Goal: Task Accomplishment & Management: Use online tool/utility

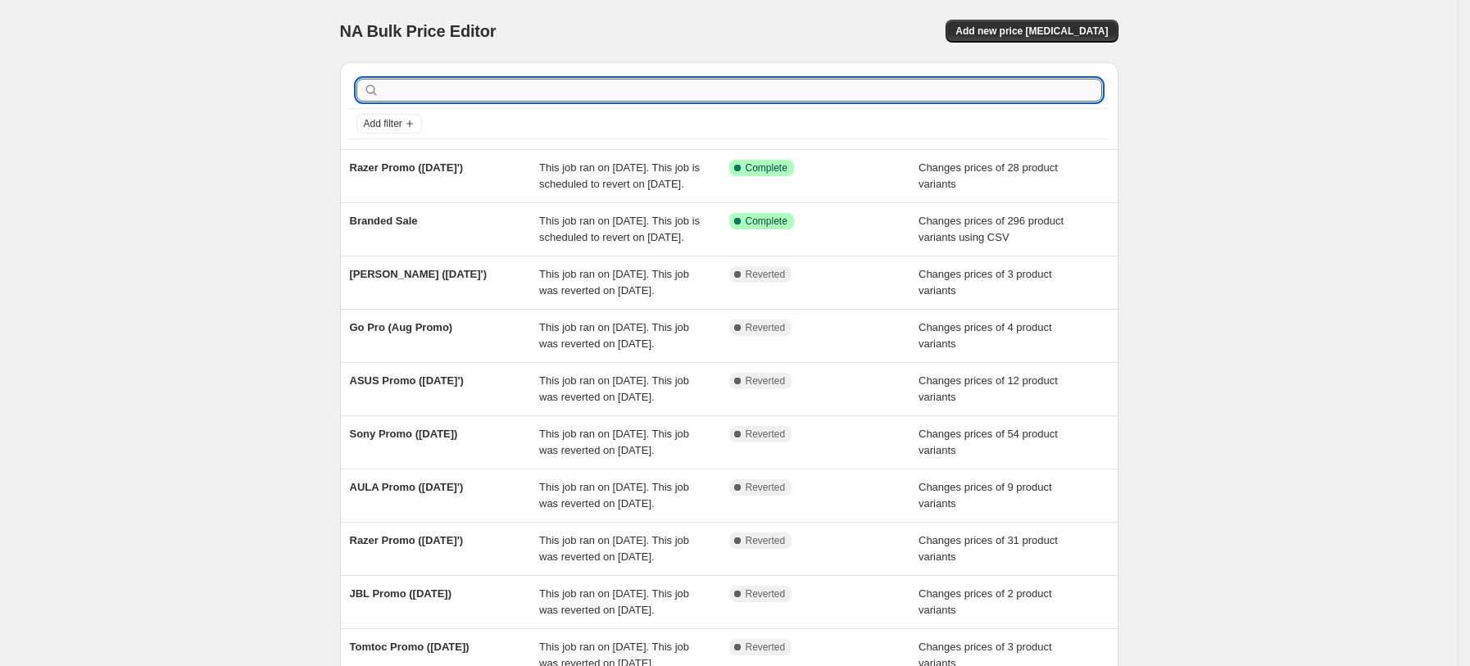
click at [549, 86] on input "text" at bounding box center [743, 90] width 720 height 23
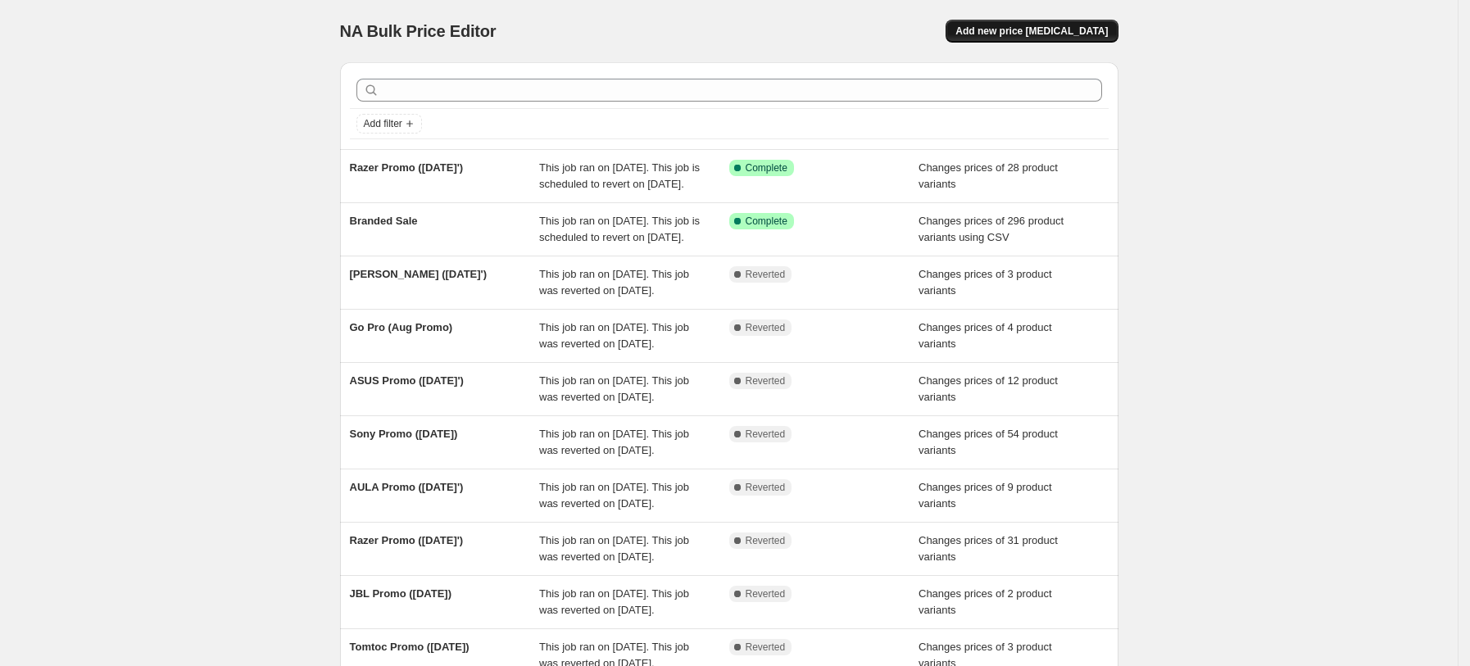
click at [1016, 24] on button "Add new price change job" at bounding box center [1032, 31] width 172 height 23
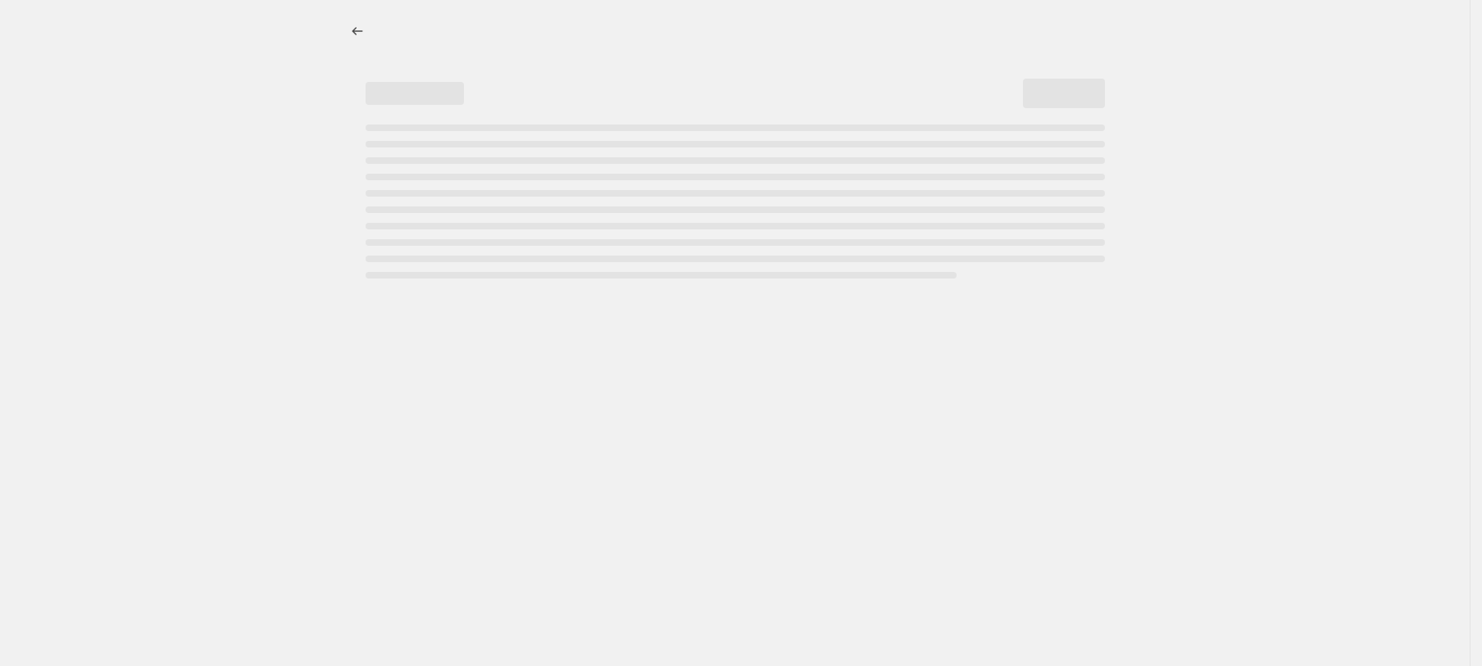
select select "percentage"
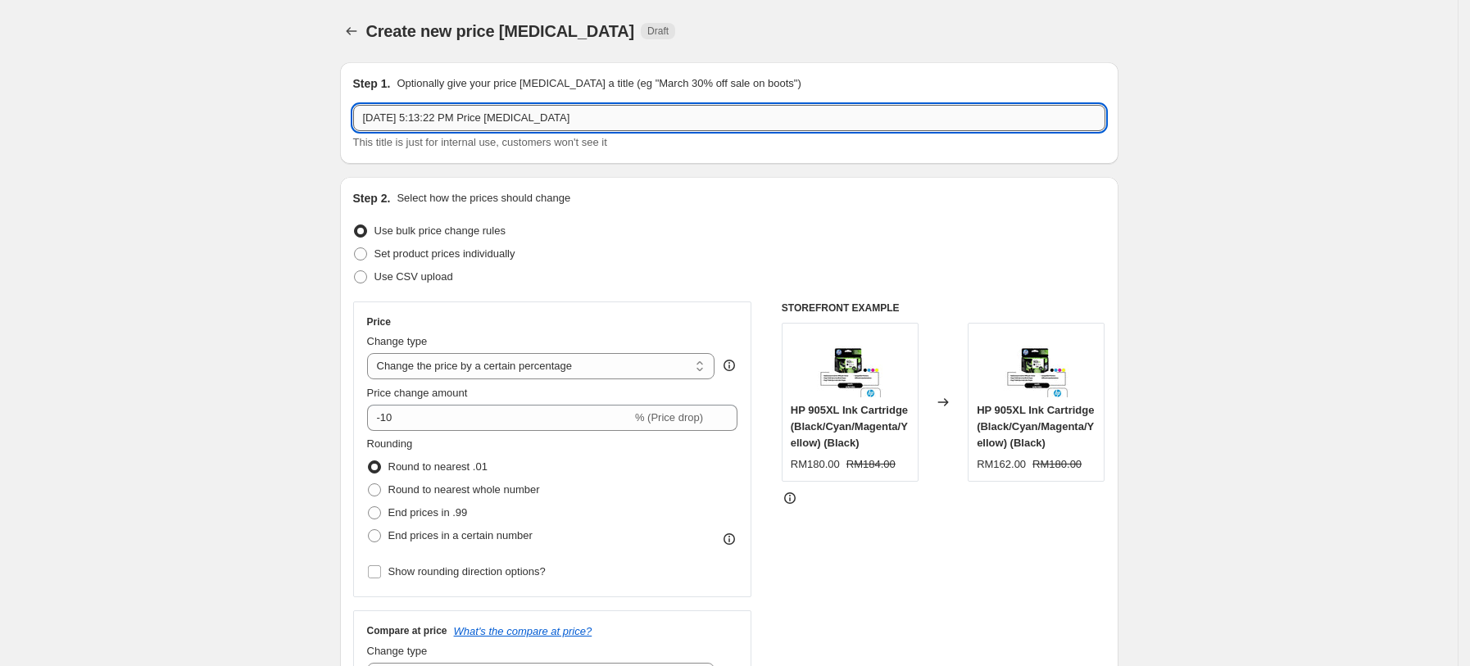
click at [529, 114] on input "Sep 2, 2025, 5:13:22 PM Price change job" at bounding box center [729, 118] width 752 height 26
drag, startPoint x: 606, startPoint y: 113, endPoint x: 319, endPoint y: 135, distance: 288.5
type input "Havit 01/09 - 30/09"
click at [429, 254] on span "Set product prices individually" at bounding box center [445, 254] width 141 height 12
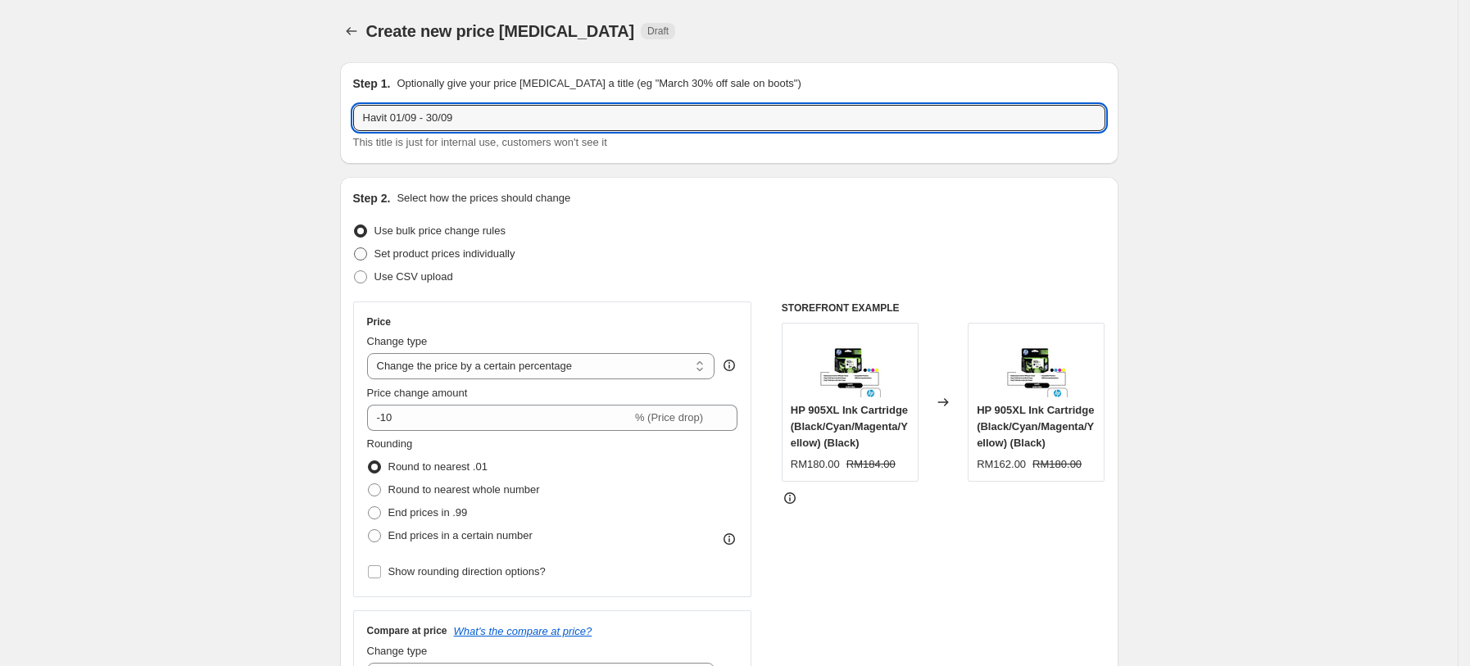
click at [355, 248] on input "Set product prices individually" at bounding box center [354, 248] width 1 height 1
radio input "true"
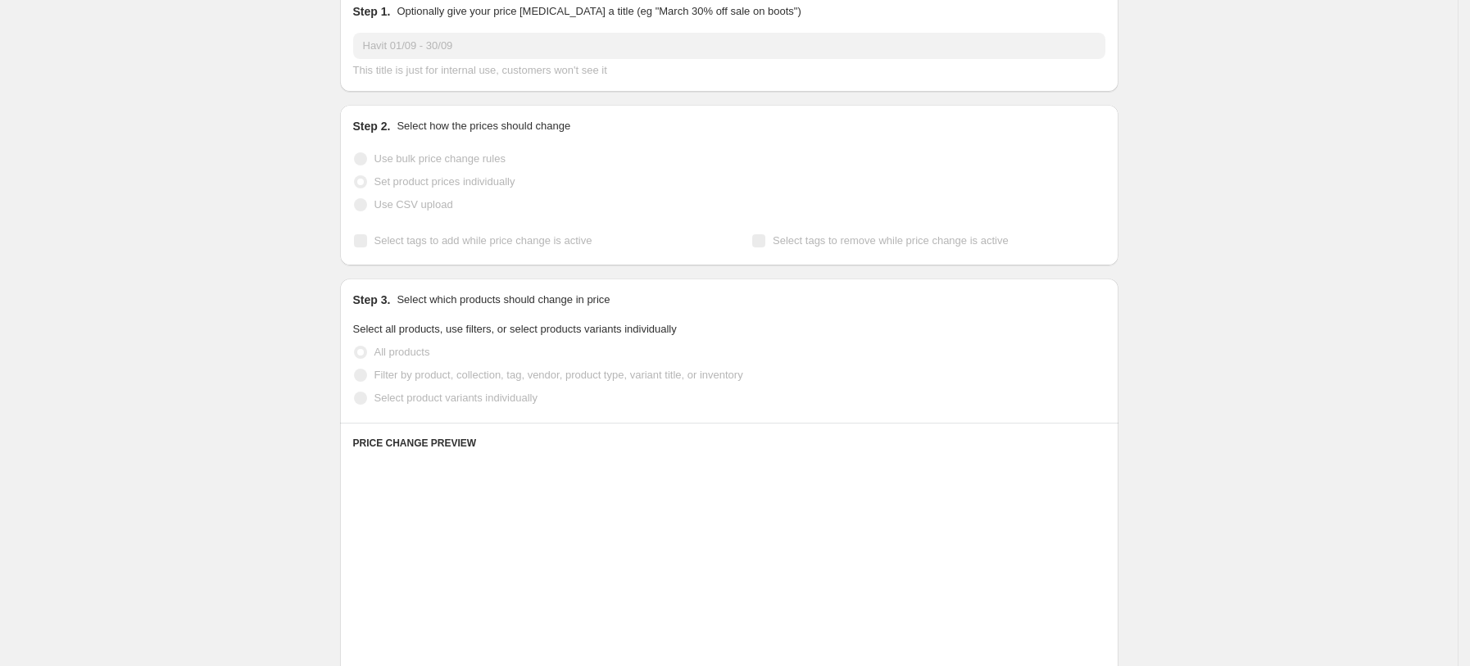
scroll to position [109, 0]
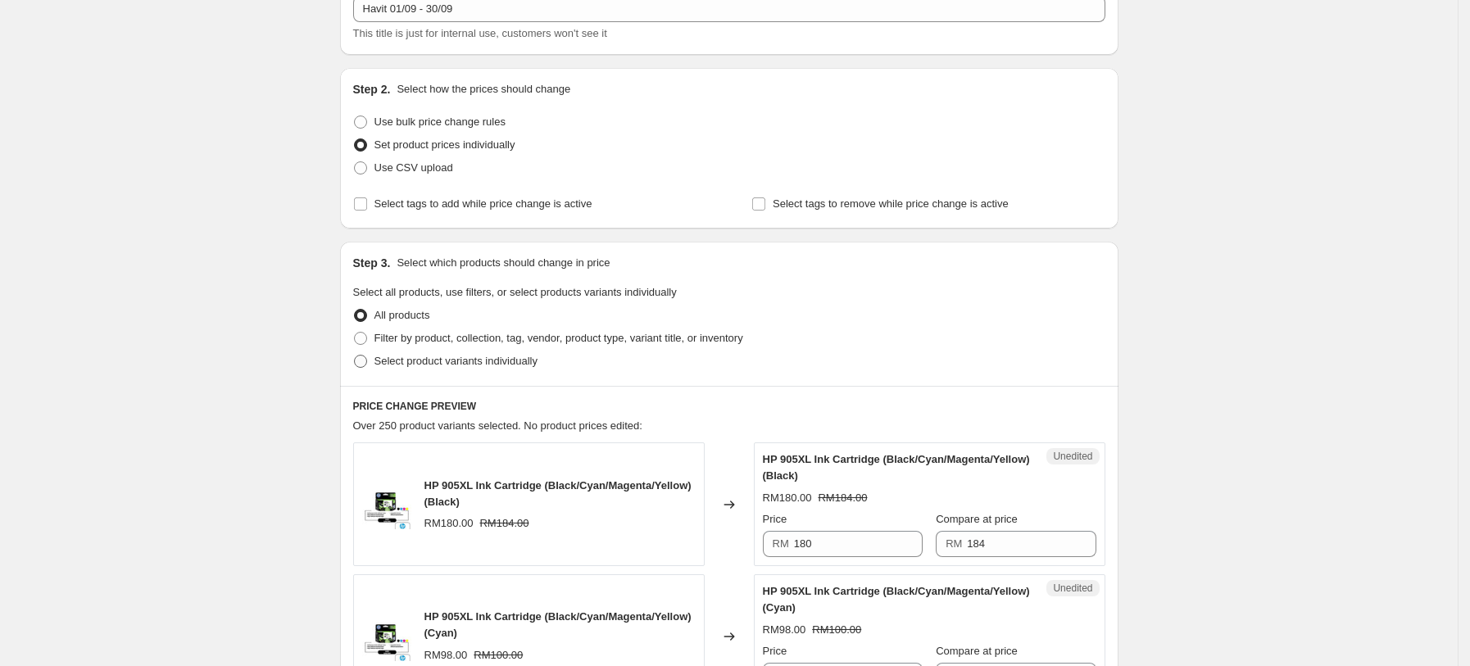
click at [490, 360] on span "Select product variants individually" at bounding box center [456, 361] width 163 height 12
click at [355, 356] on input "Select product variants individually" at bounding box center [354, 355] width 1 height 1
radio input "true"
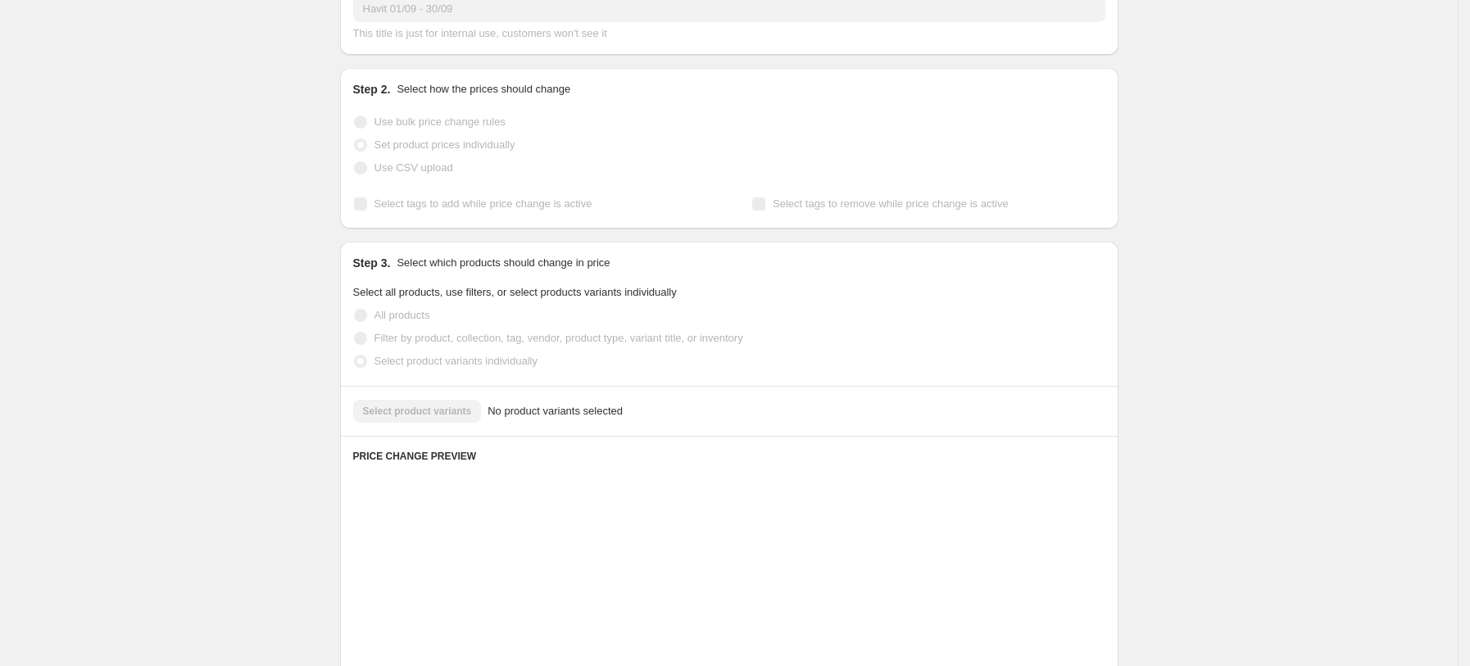
scroll to position [193, 0]
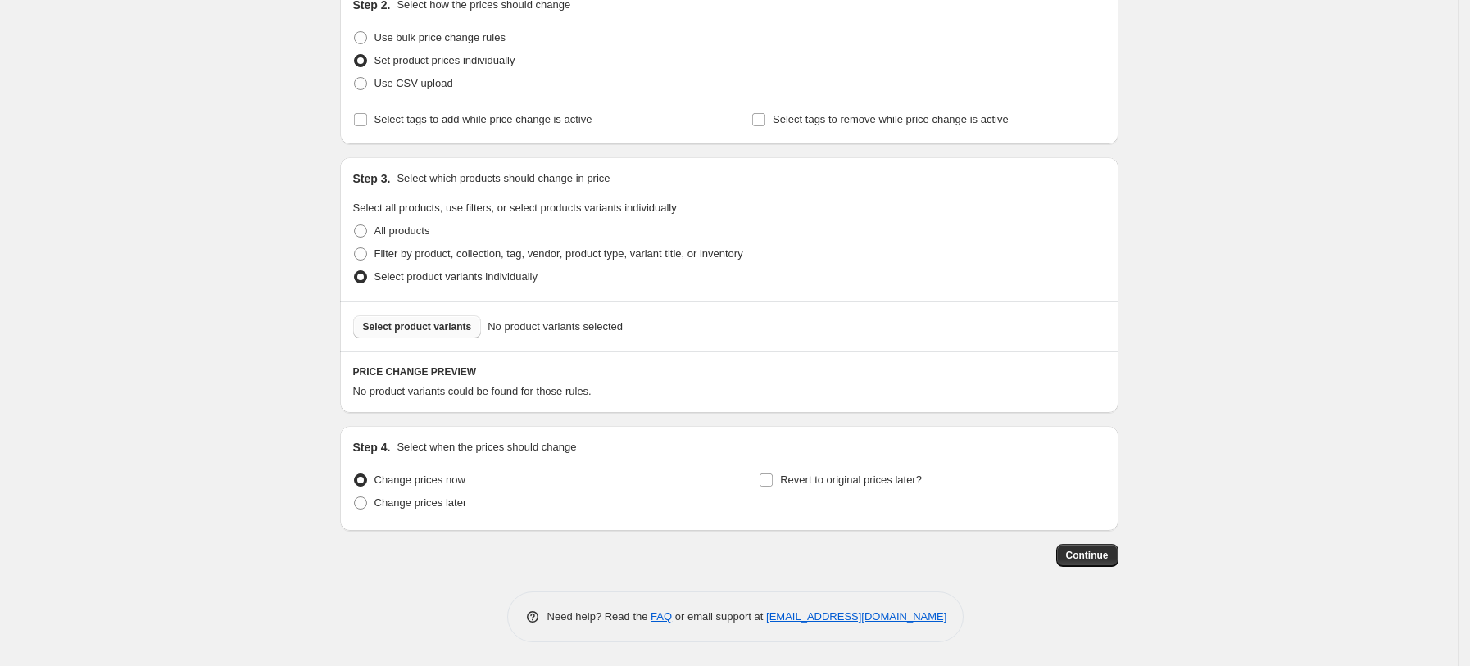
click at [401, 325] on span "Select product variants" at bounding box center [417, 326] width 109 height 13
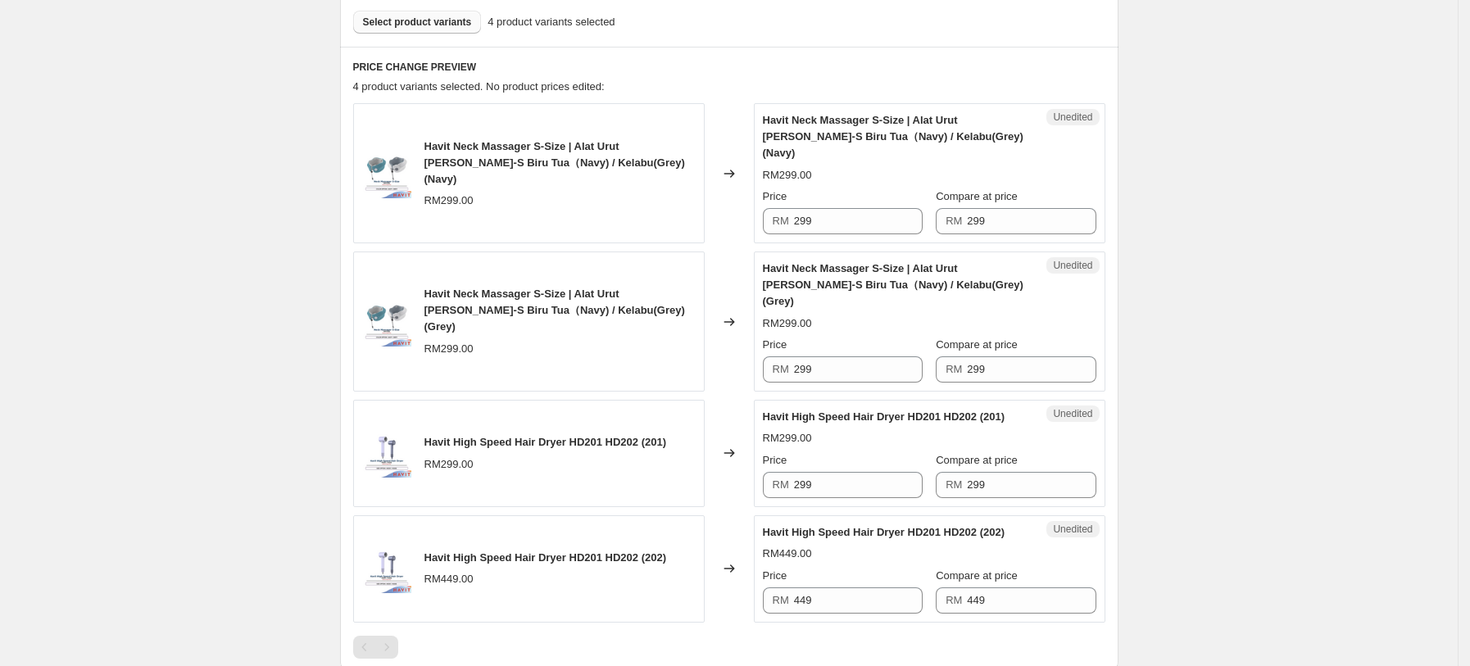
scroll to position [521, 0]
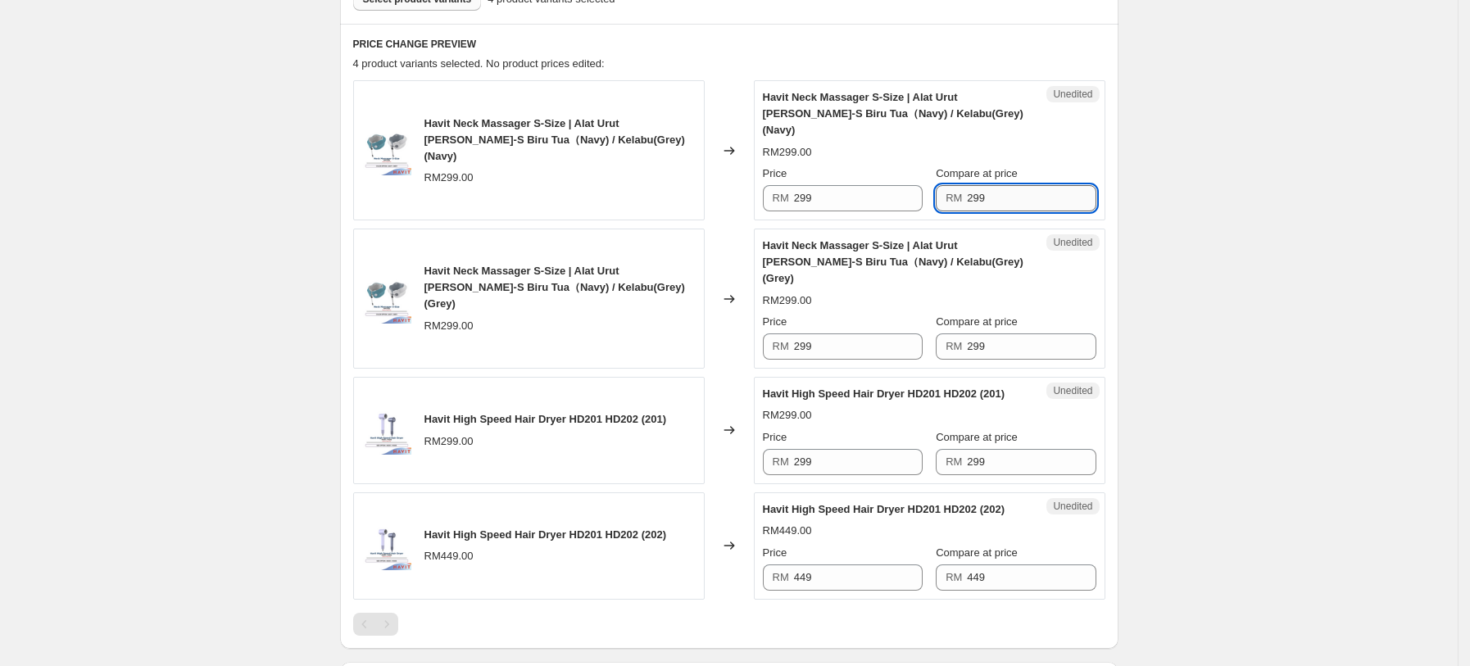
click at [987, 185] on input "299" at bounding box center [1031, 198] width 129 height 26
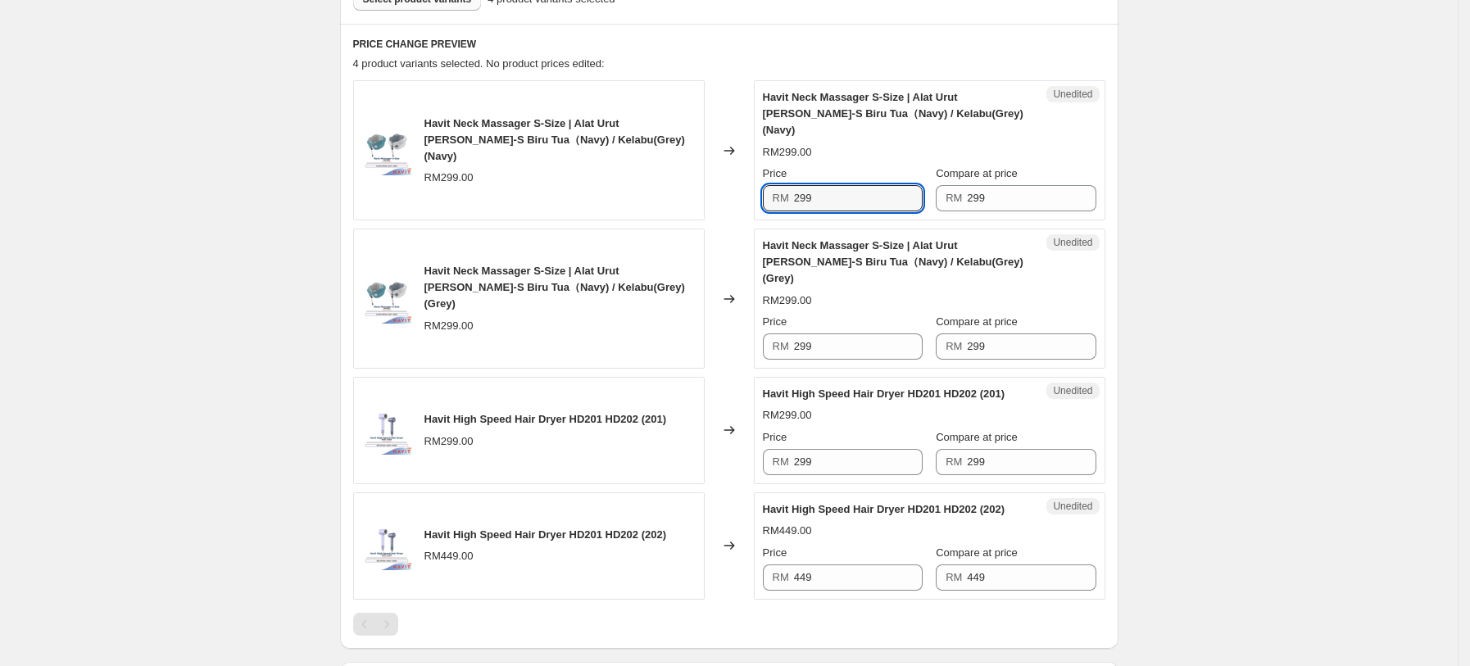
drag, startPoint x: 854, startPoint y: 185, endPoint x: 788, endPoint y: 185, distance: 66.4
click at [788, 185] on div "RM 299" at bounding box center [843, 198] width 160 height 26
type input "179"
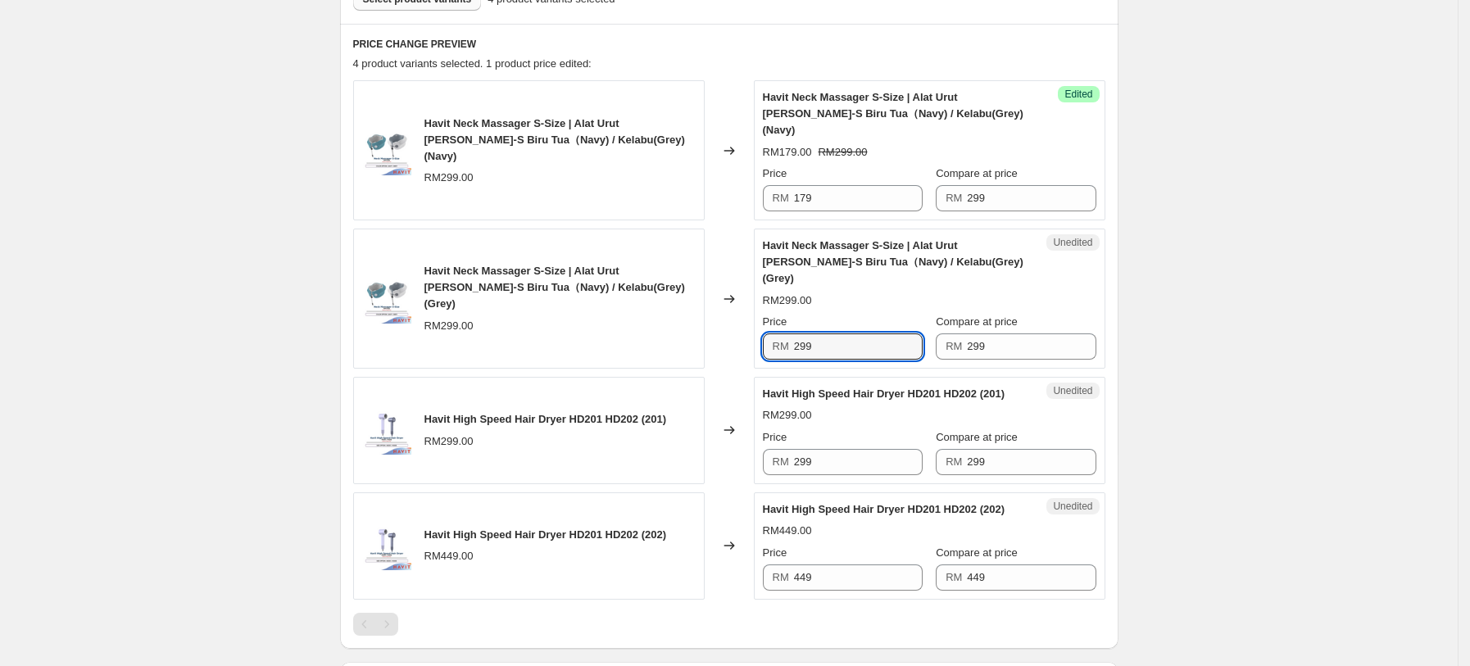
drag, startPoint x: 828, startPoint y: 311, endPoint x: 775, endPoint y: 316, distance: 53.5
click at [775, 334] on div "RM 299" at bounding box center [843, 347] width 160 height 26
type input "179"
drag, startPoint x: 846, startPoint y: 413, endPoint x: 834, endPoint y: 413, distance: 11.5
click at [834, 429] on div "Price RM 299" at bounding box center [843, 452] width 160 height 46
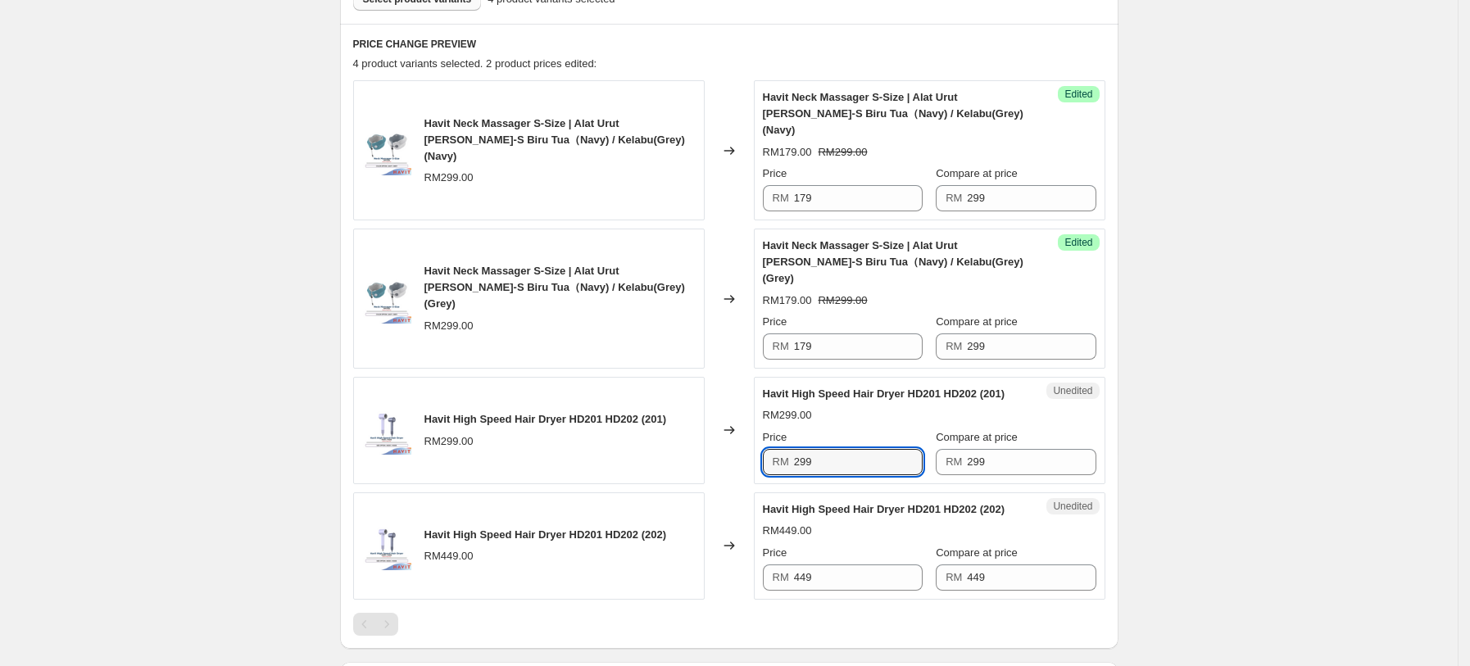
drag, startPoint x: 832, startPoint y: 421, endPoint x: 780, endPoint y: 423, distance: 51.7
click at [780, 449] on div "RM 299" at bounding box center [843, 462] width 160 height 26
type input "239"
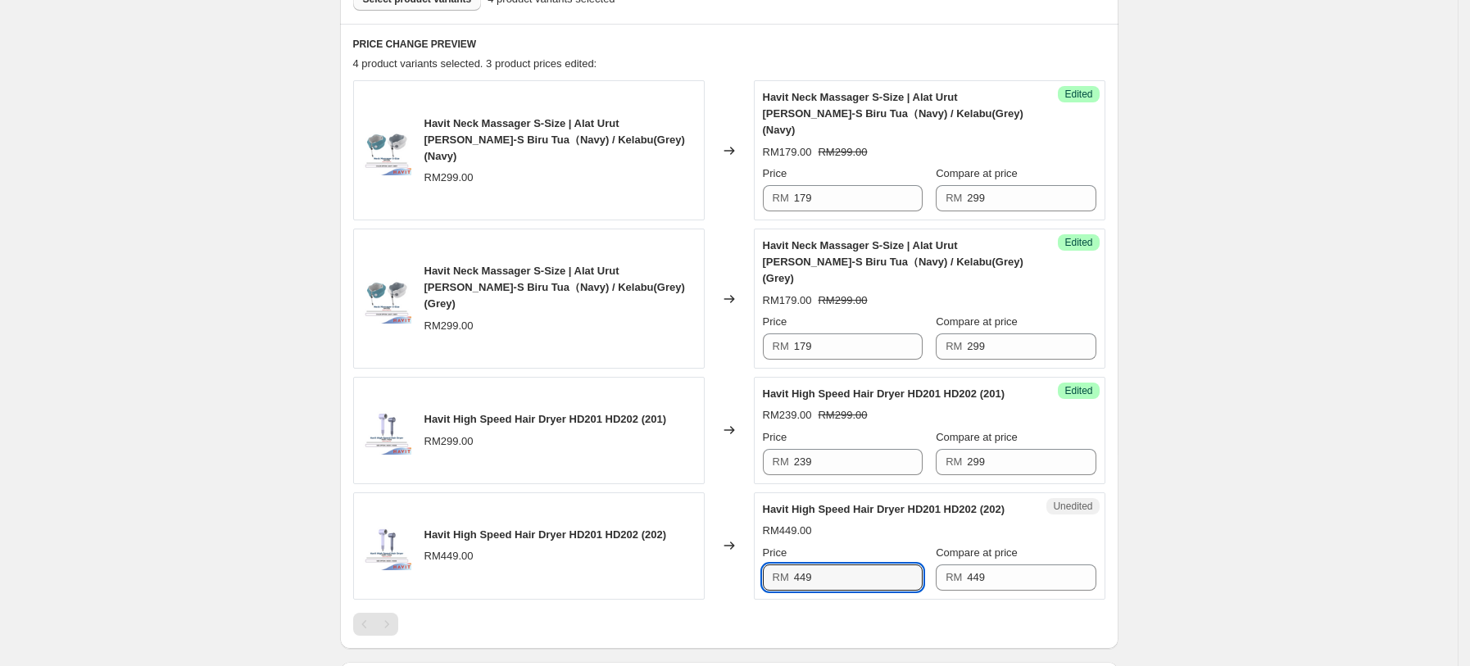
drag, startPoint x: 850, startPoint y: 544, endPoint x: 793, endPoint y: 549, distance: 56.8
click at [793, 565] on div "RM 449" at bounding box center [843, 578] width 160 height 26
type input "359"
click at [1170, 526] on div "Create new price change job. This page is ready Create new price change job Dra…" at bounding box center [729, 191] width 1458 height 1424
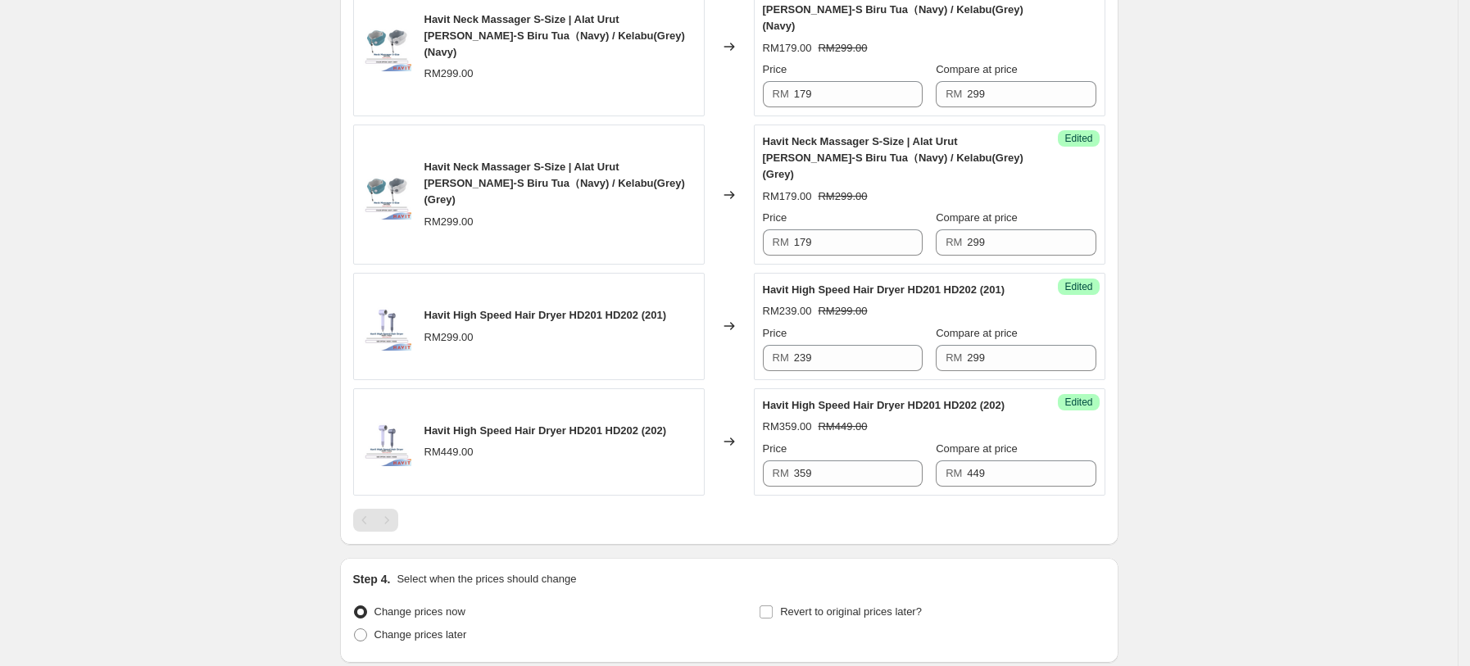
scroll to position [725, 0]
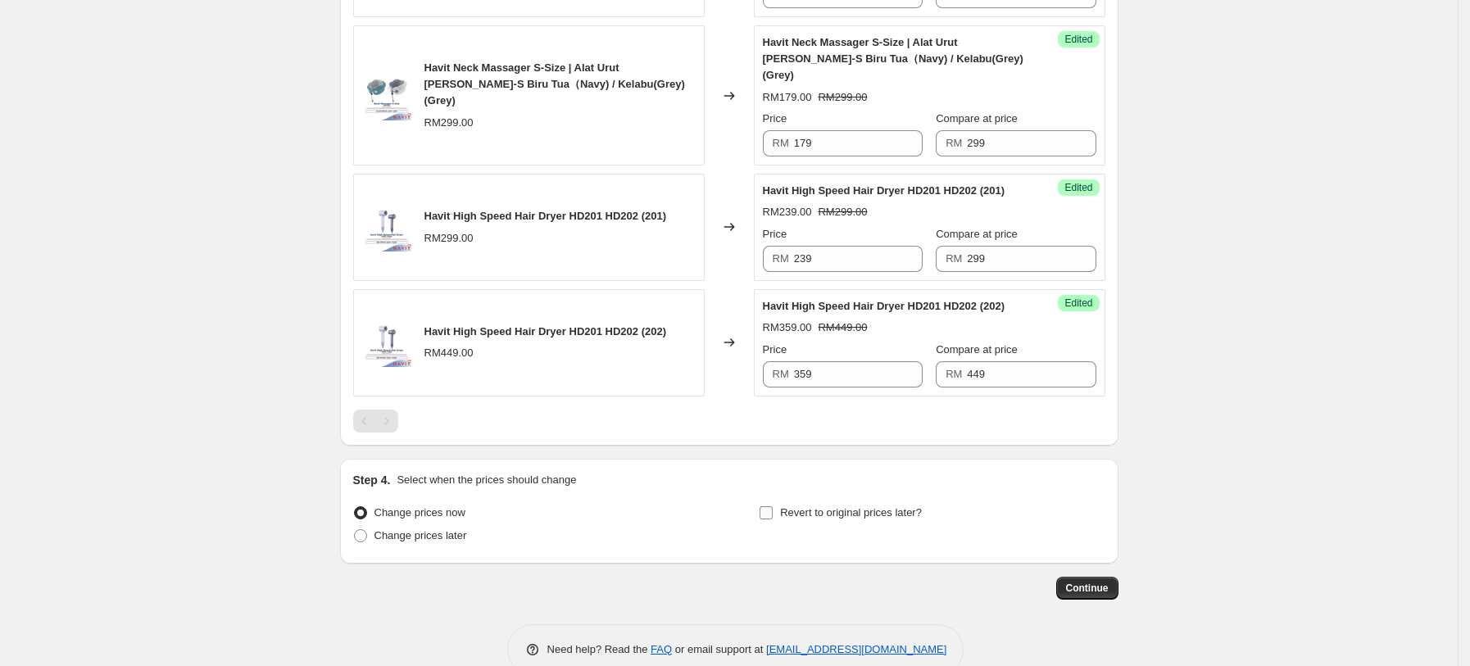
click at [798, 507] on span "Revert to original prices later?" at bounding box center [851, 513] width 142 height 12
click at [773, 507] on input "Revert to original prices later?" at bounding box center [766, 513] width 13 height 13
checkbox input "true"
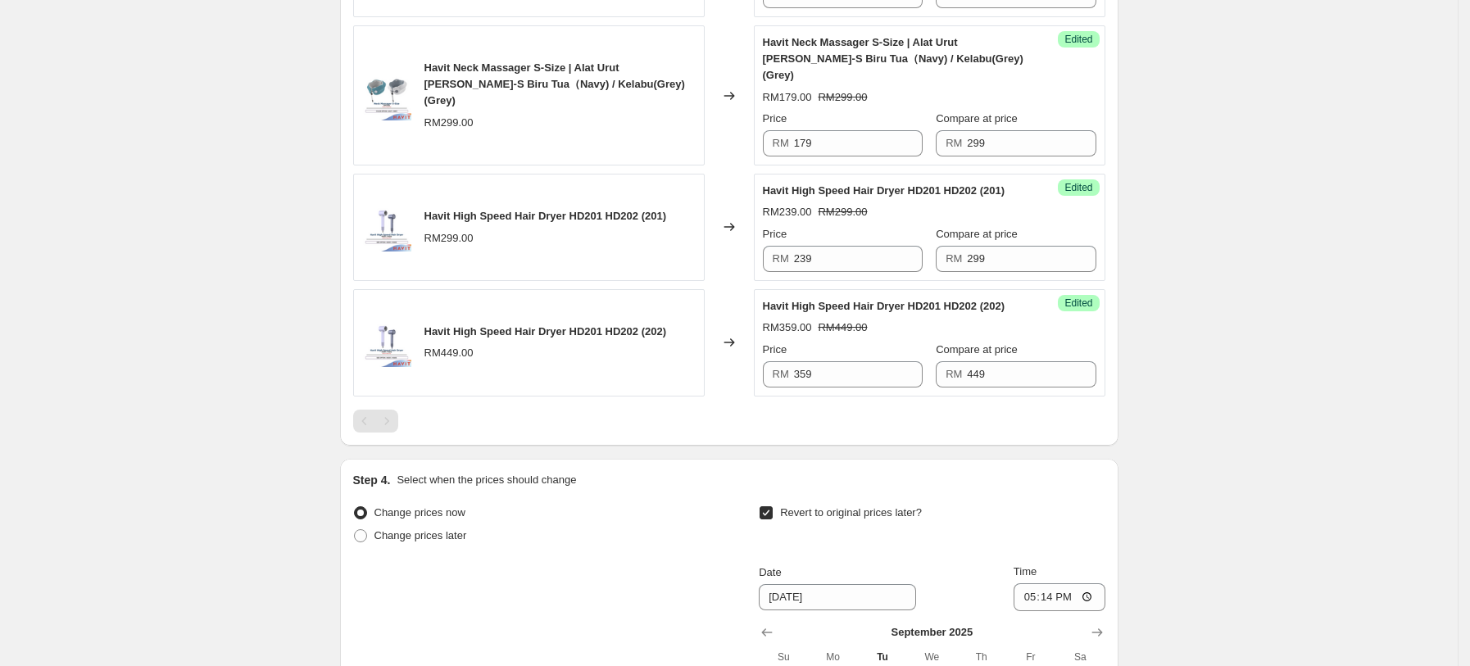
scroll to position [1005, 0]
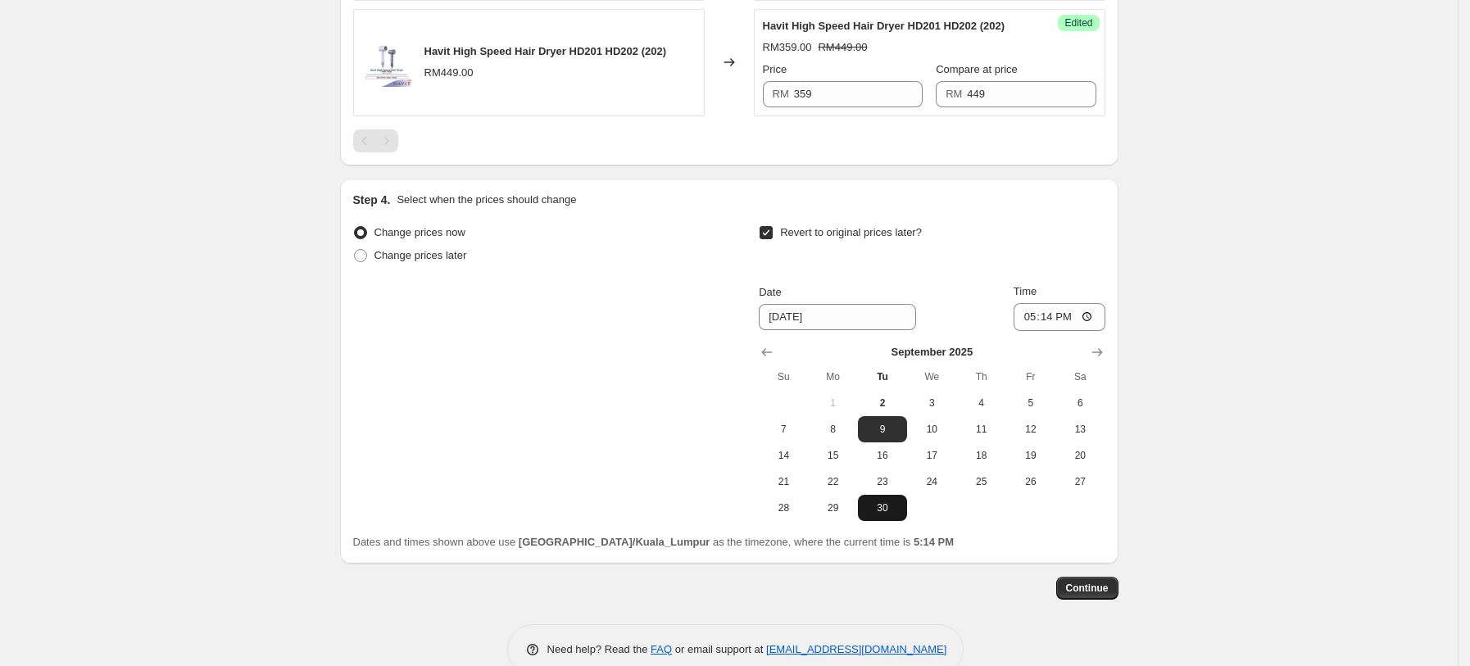
click at [887, 502] on span "30" at bounding box center [883, 508] width 36 height 13
type input "9/30/2025"
click at [1024, 303] on input "17:14" at bounding box center [1060, 317] width 92 height 28
click at [1088, 303] on input "23:14" at bounding box center [1060, 317] width 92 height 28
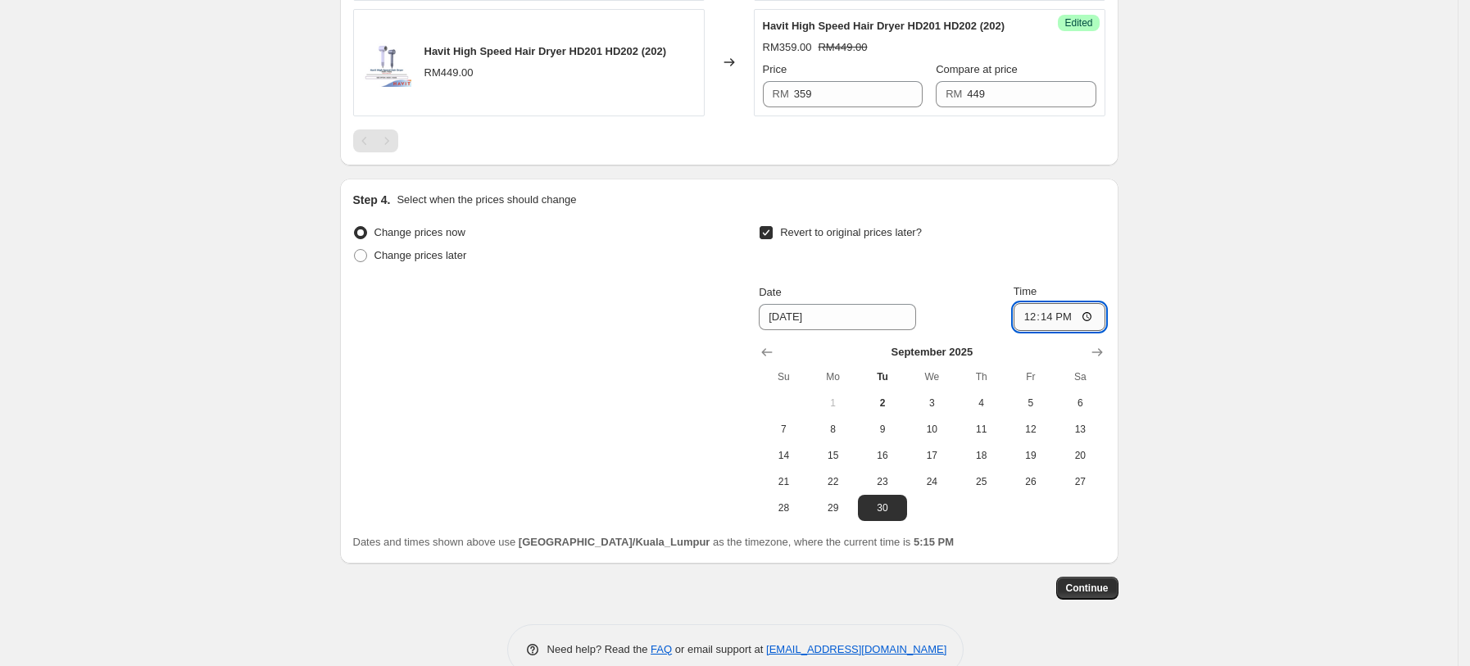
type input "23:14"
click at [1100, 284] on div "Time" at bounding box center [1060, 292] width 92 height 16
click at [1096, 582] on span "Continue" at bounding box center [1087, 588] width 43 height 13
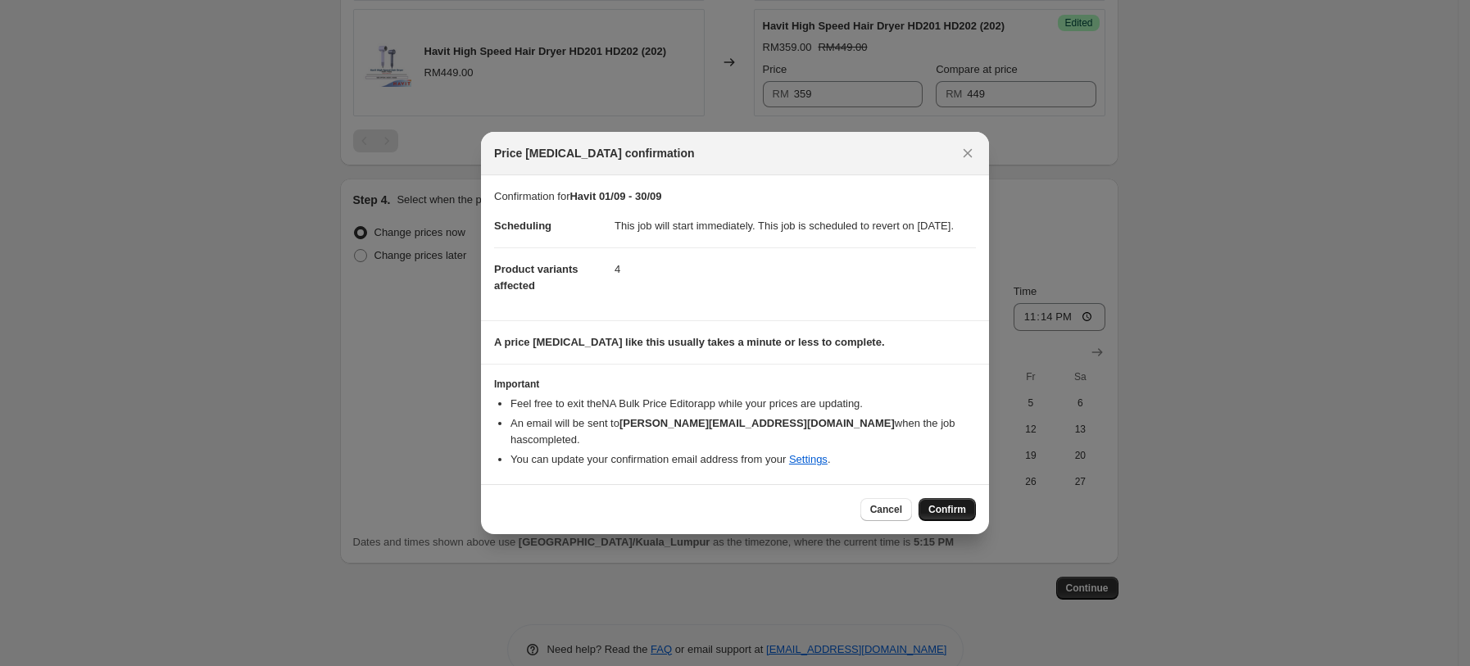
click at [934, 515] on span "Confirm" at bounding box center [948, 509] width 38 height 13
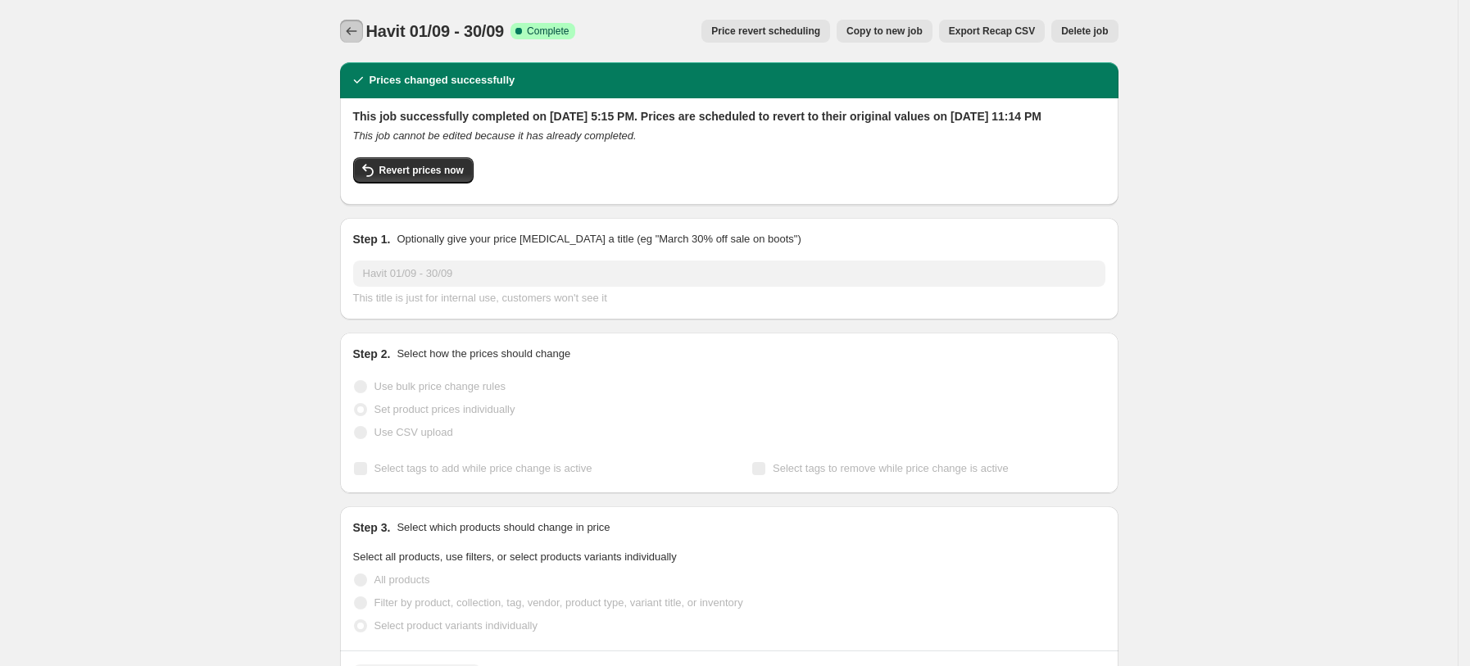
click at [357, 30] on icon "Price change jobs" at bounding box center [351, 31] width 16 height 16
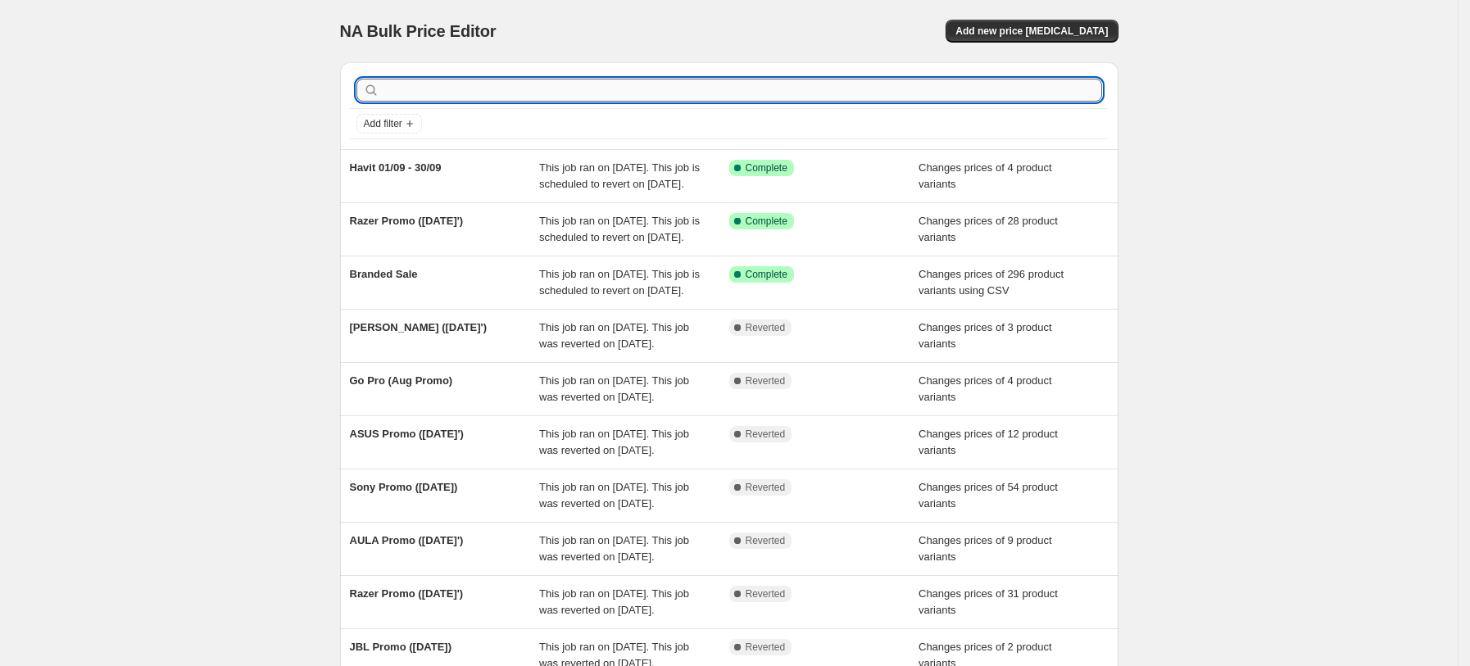
click at [679, 88] on input "text" at bounding box center [743, 90] width 720 height 23
type input "i"
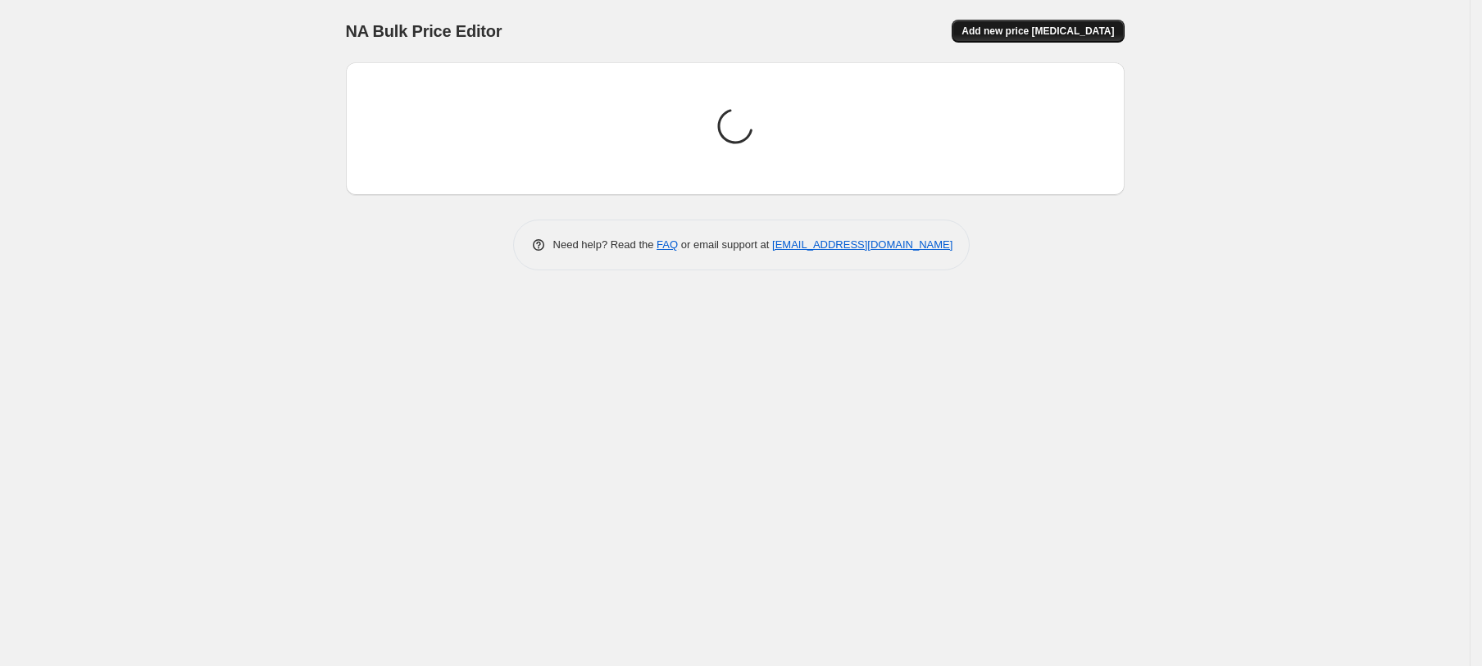
click at [1093, 30] on span "Add new price change job" at bounding box center [1037, 31] width 152 height 13
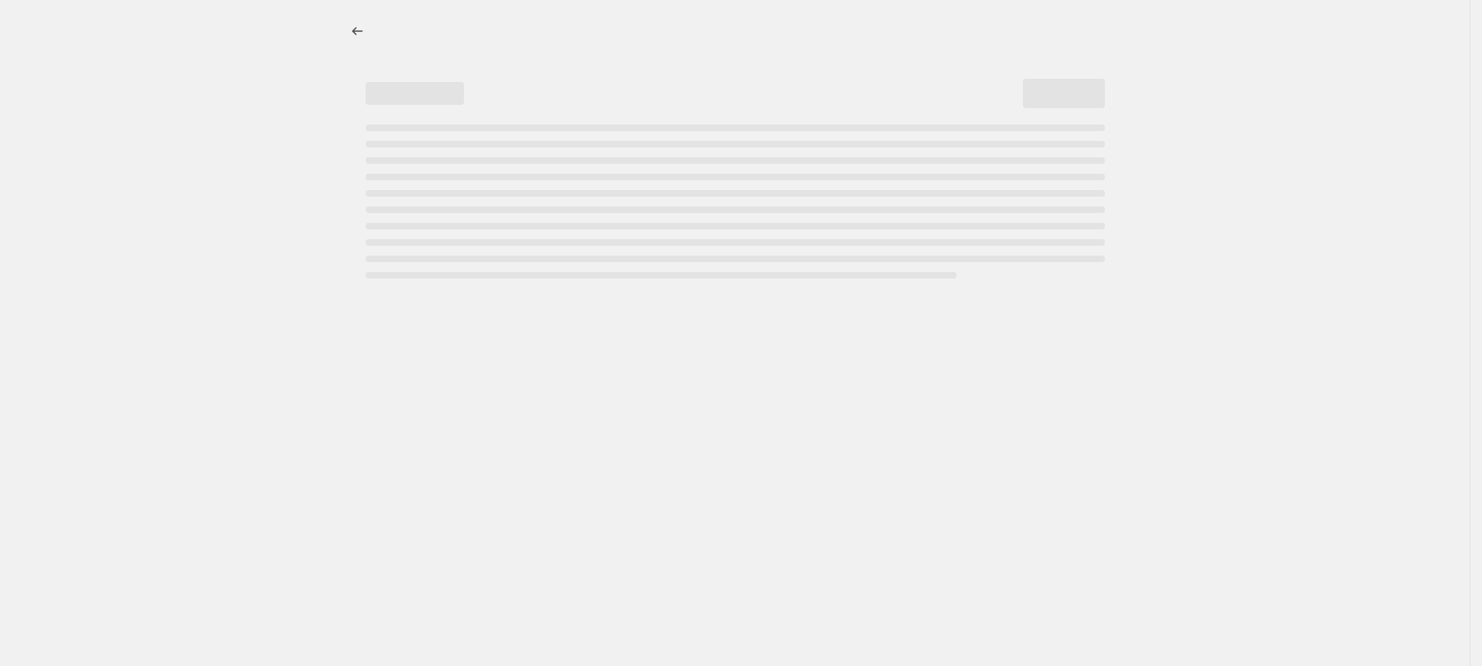
select select "percentage"
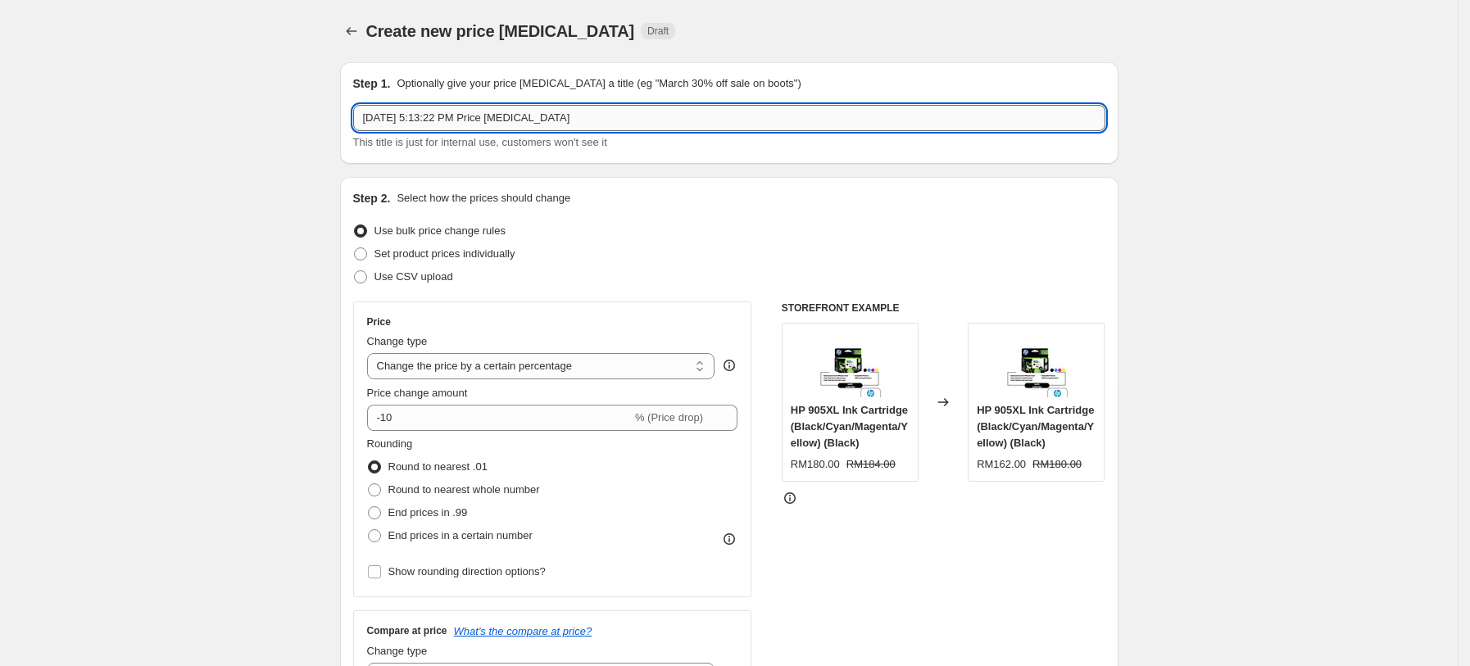
click at [555, 119] on input "Sep 2, 2025, 5:13:22 PM Price change job" at bounding box center [729, 118] width 752 height 26
drag, startPoint x: 599, startPoint y: 116, endPoint x: 330, endPoint y: 84, distance: 270.7
type input "Insta360 8Sep - 19Sep"
click at [402, 249] on span "Set product prices individually" at bounding box center [445, 254] width 141 height 12
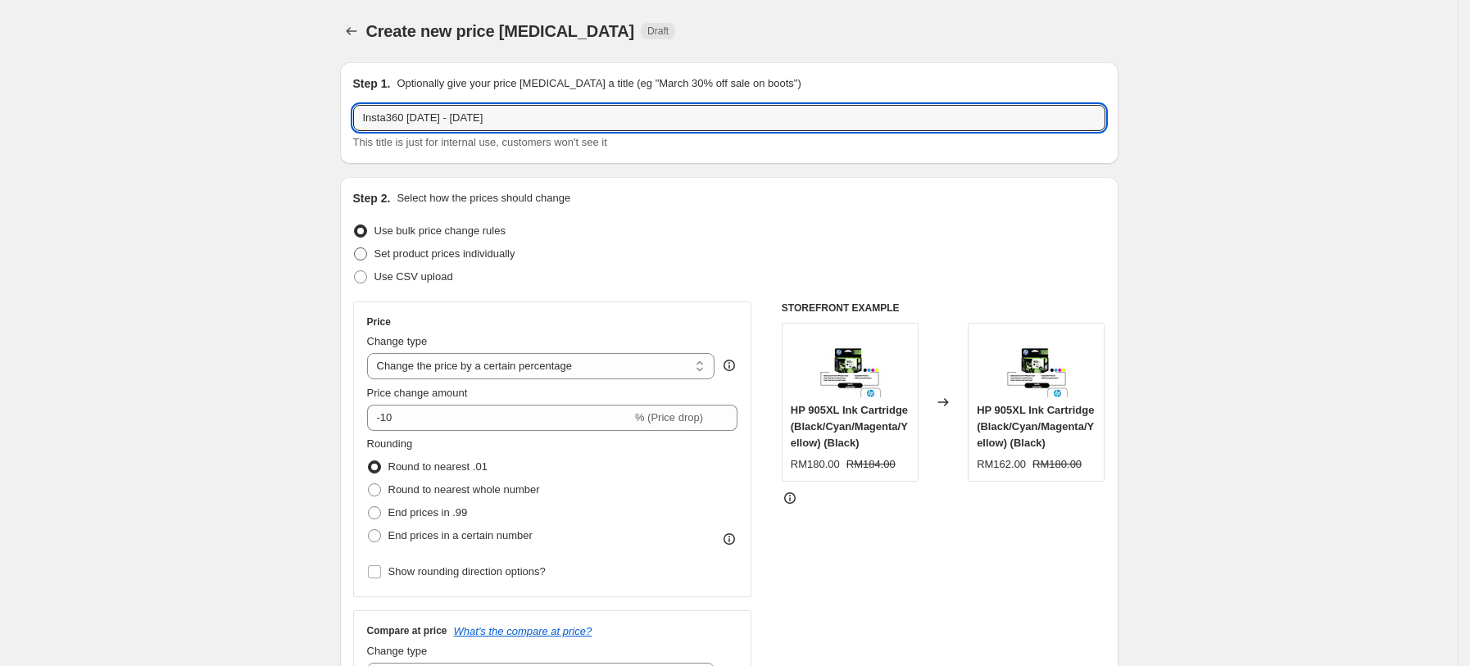
click at [355, 248] on input "Set product prices individually" at bounding box center [354, 248] width 1 height 1
radio input "true"
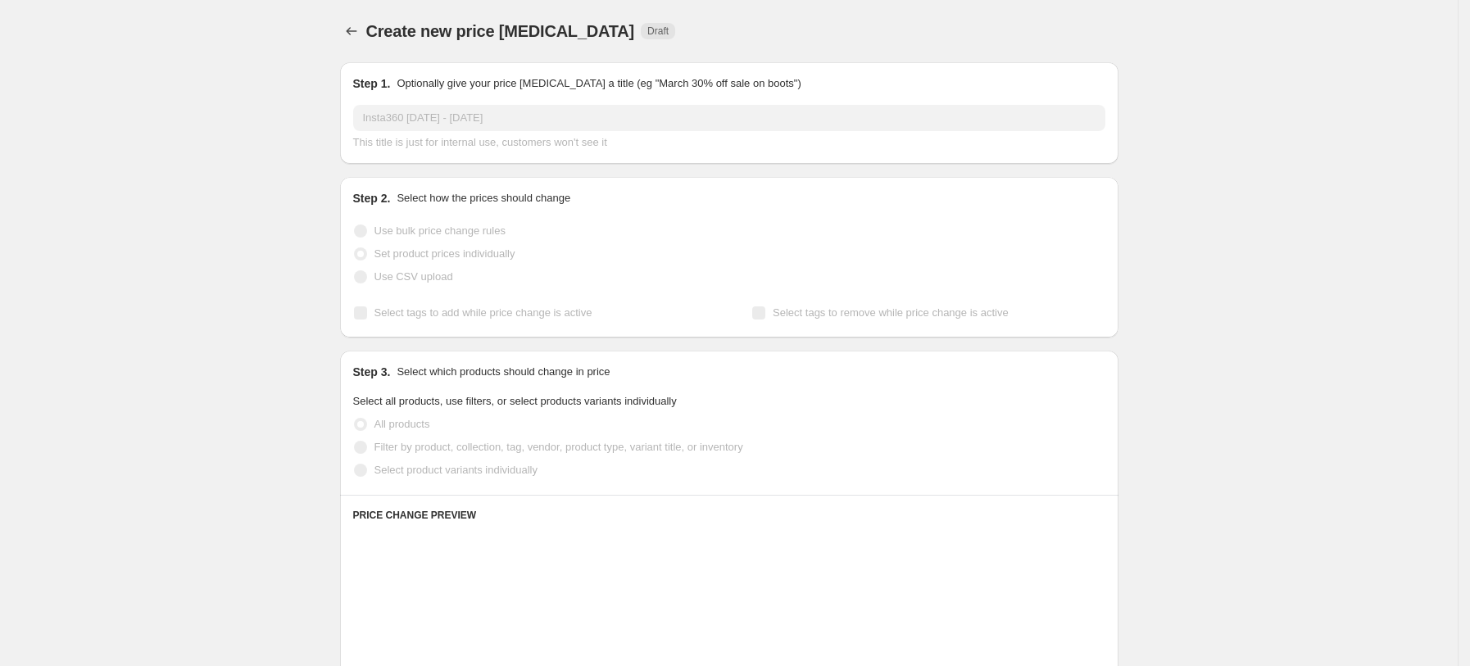
scroll to position [109, 0]
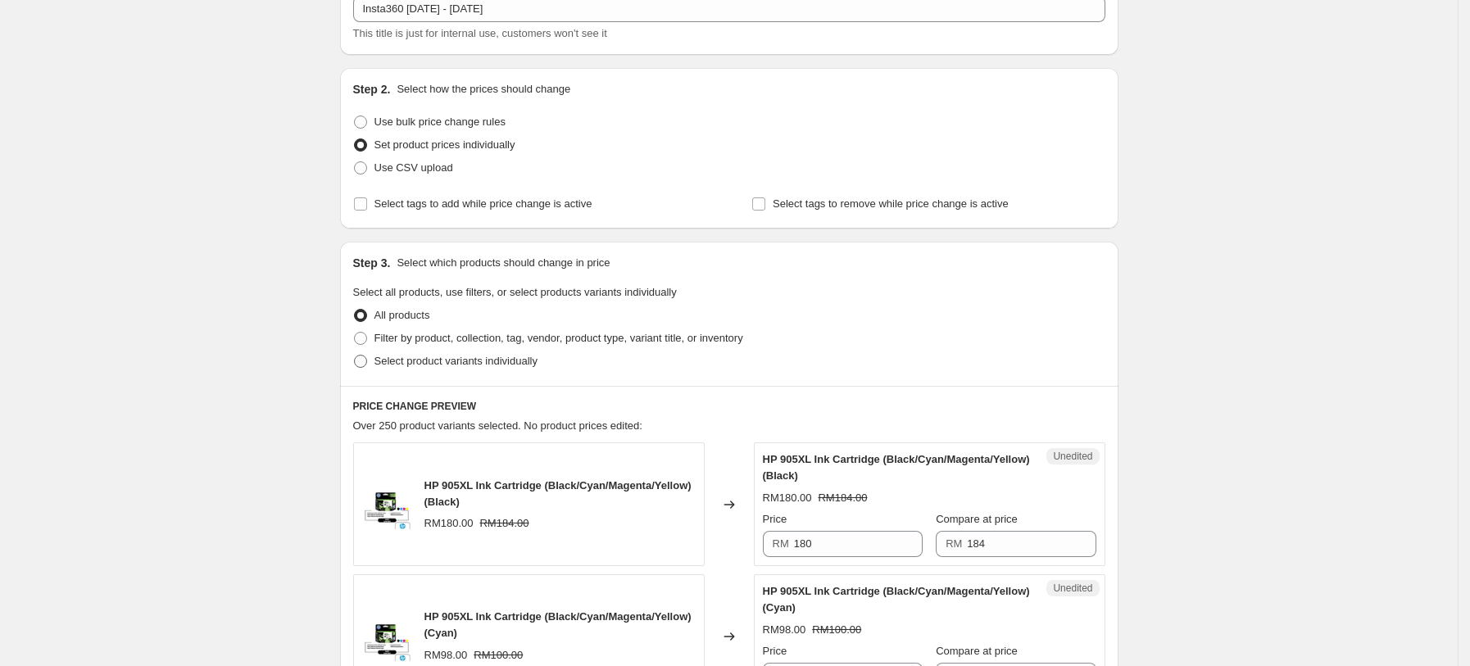
click at [468, 356] on span "Select product variants individually" at bounding box center [456, 361] width 163 height 12
click at [355, 356] on input "Select product variants individually" at bounding box center [354, 355] width 1 height 1
radio input "true"
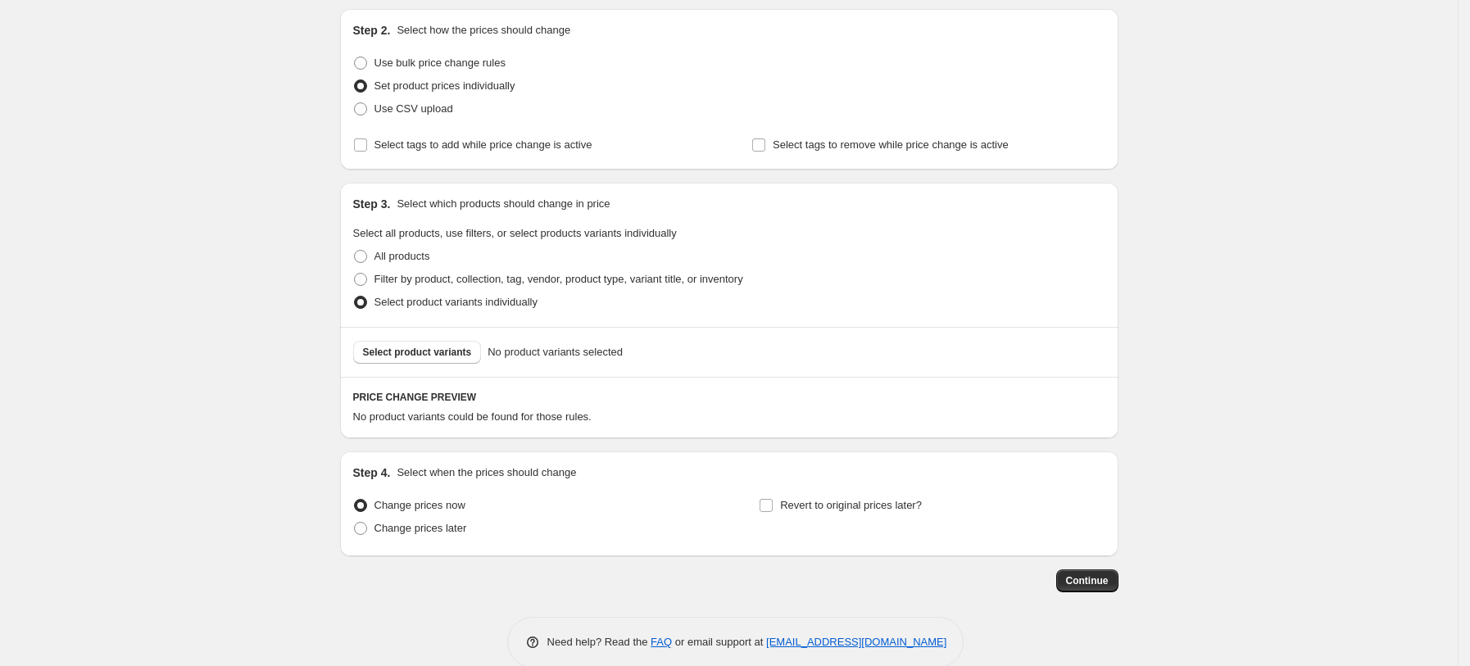
scroll to position [193, 0]
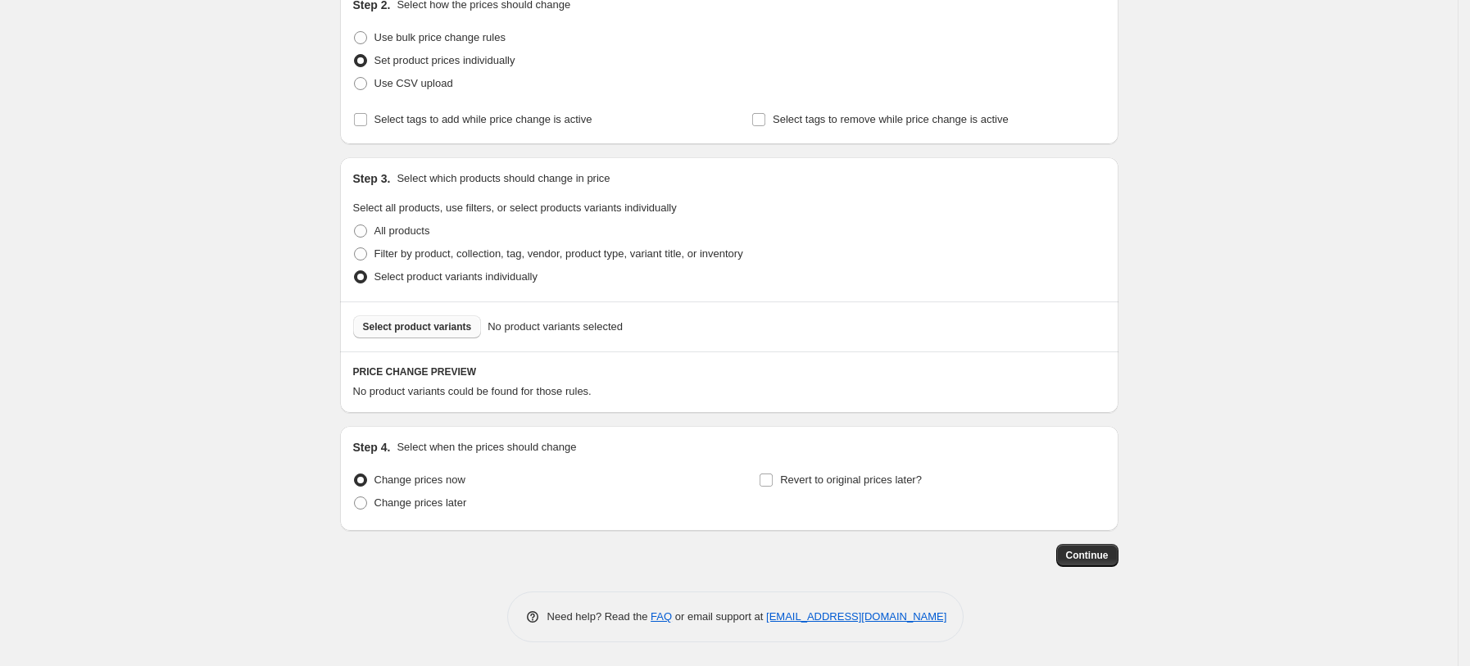
click at [409, 328] on span "Select product variants" at bounding box center [417, 326] width 109 height 13
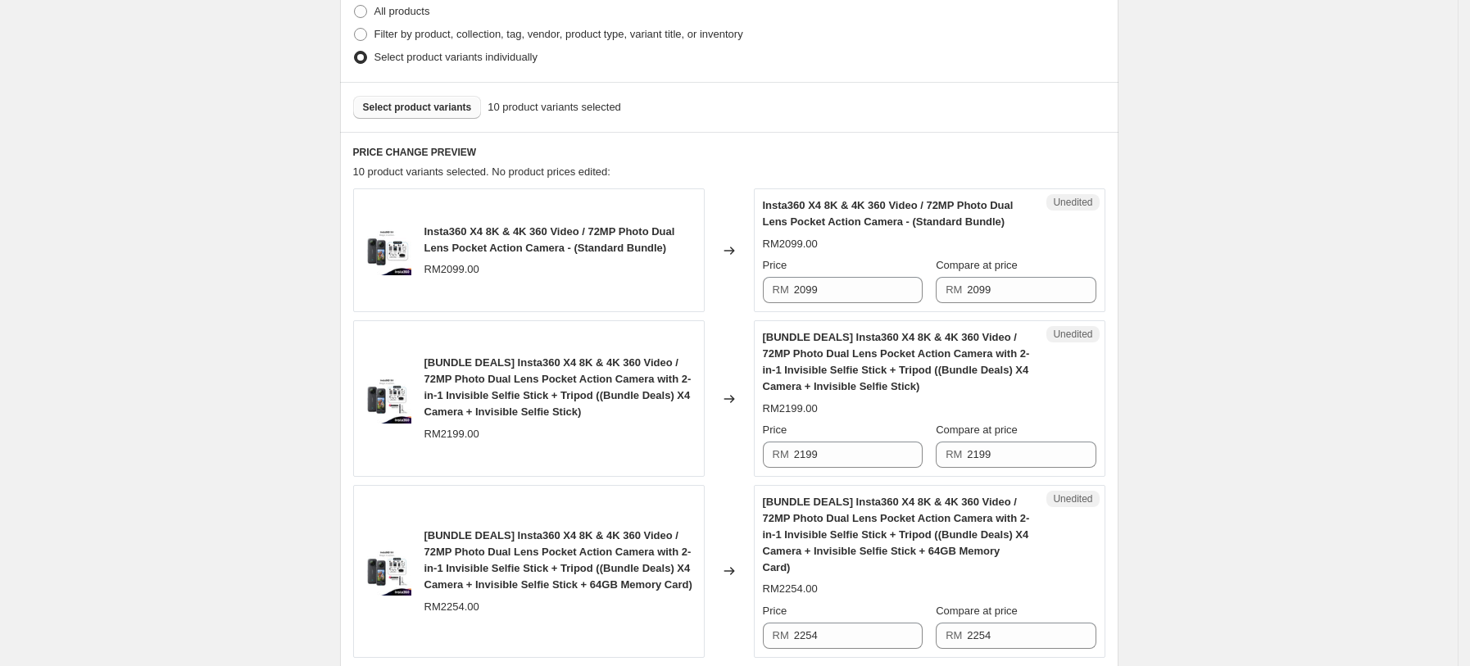
scroll to position [412, 0]
drag, startPoint x: 888, startPoint y: 286, endPoint x: 761, endPoint y: 310, distance: 128.4
click at [761, 310] on div "Unedited Insta360 X4 8K & 4K 360 Video / 72MP Photo Dual Lens Pocket Action Cam…" at bounding box center [930, 251] width 352 height 124
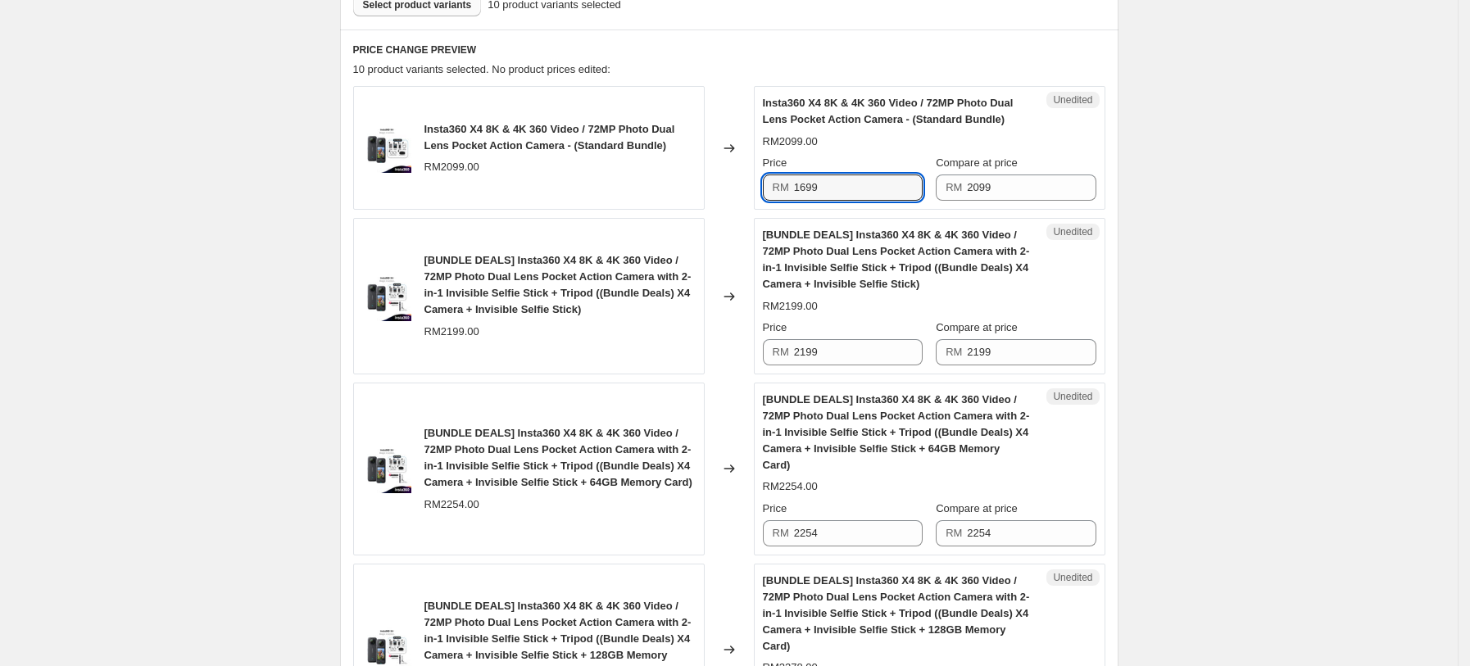
scroll to position [303, 0]
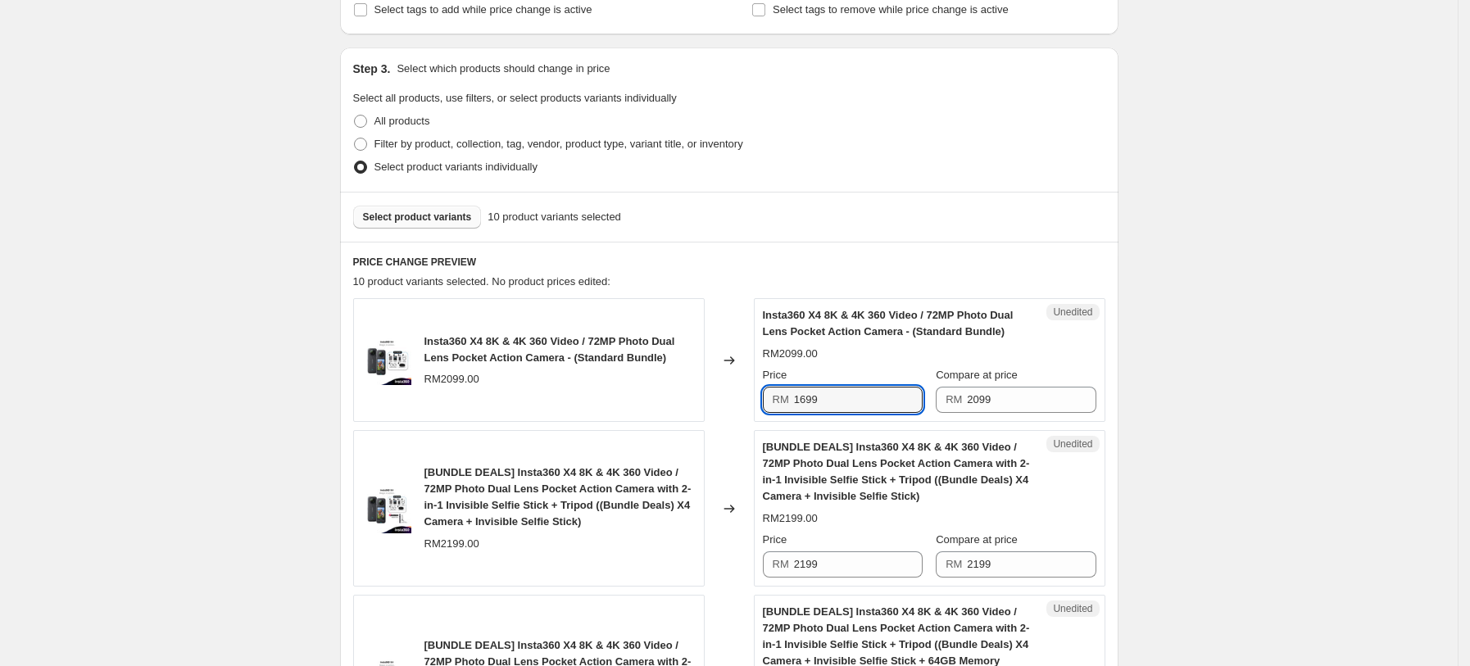
type input "1699"
click at [440, 217] on span "Select product variants" at bounding box center [417, 217] width 109 height 13
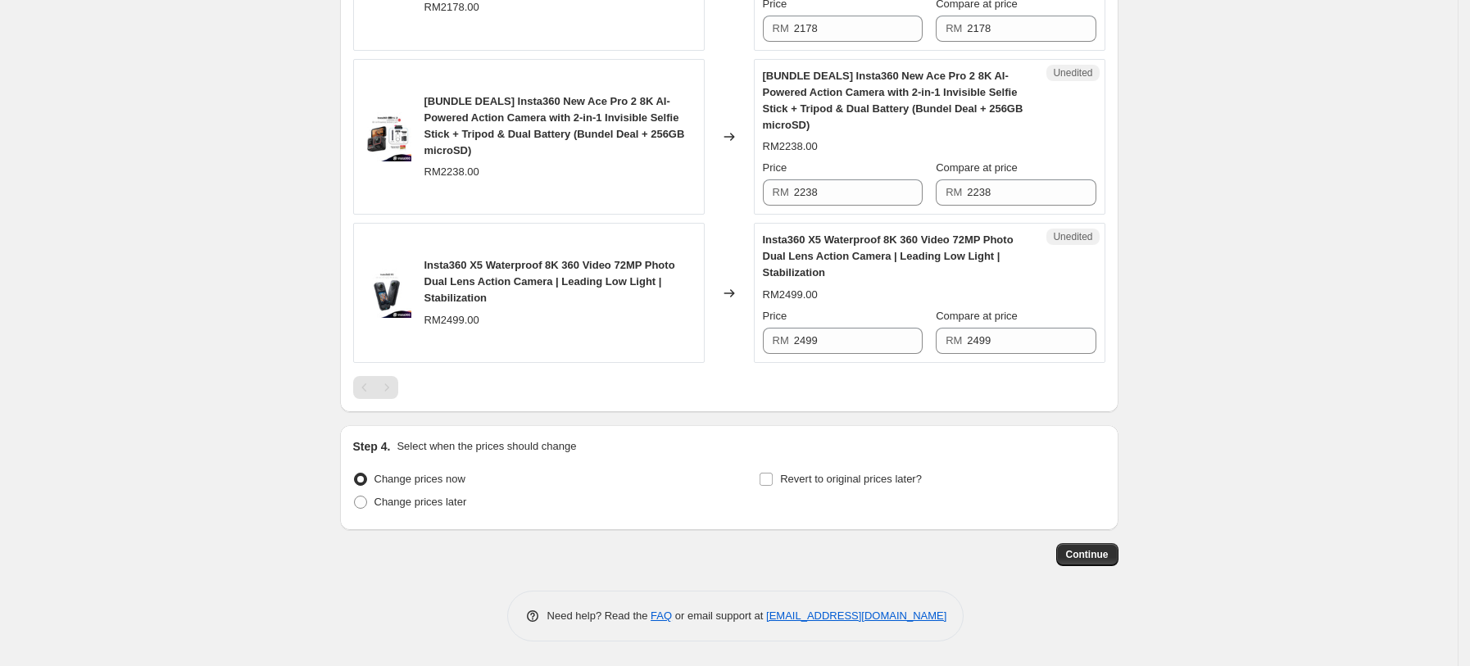
scroll to position [1043, 0]
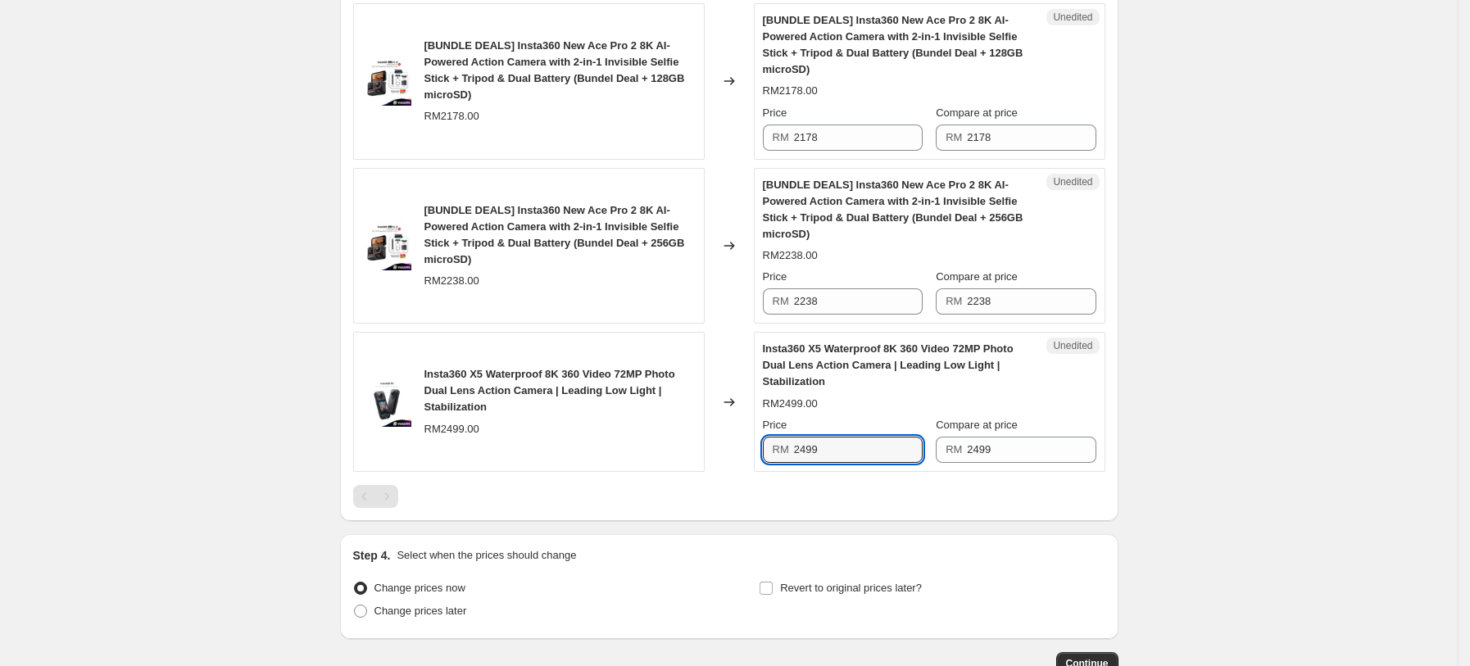
drag, startPoint x: 842, startPoint y: 451, endPoint x: 752, endPoint y: 465, distance: 90.4
click at [752, 465] on div "Insta360 X5 Waterproof 8K 360 Video 72MP Photo Dual Lens Action Camera | Leadin…" at bounding box center [729, 402] width 752 height 140
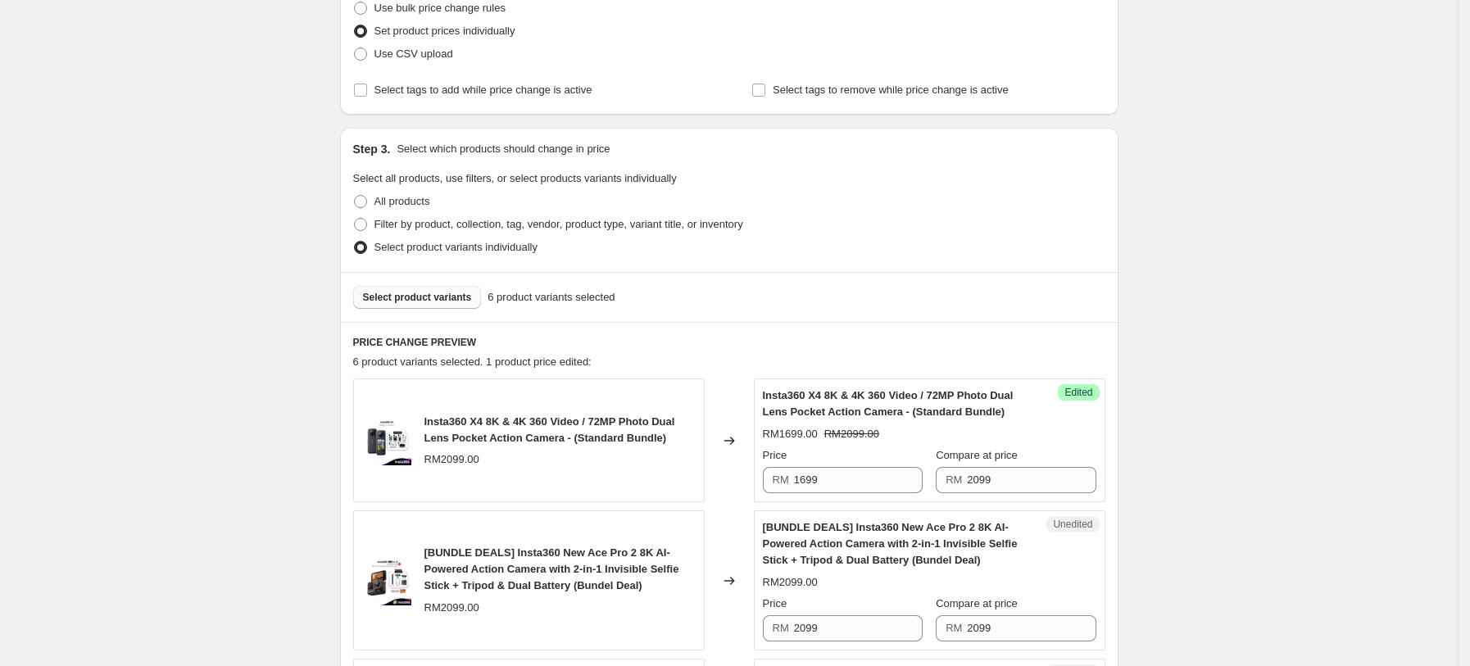
scroll to position [169, 0]
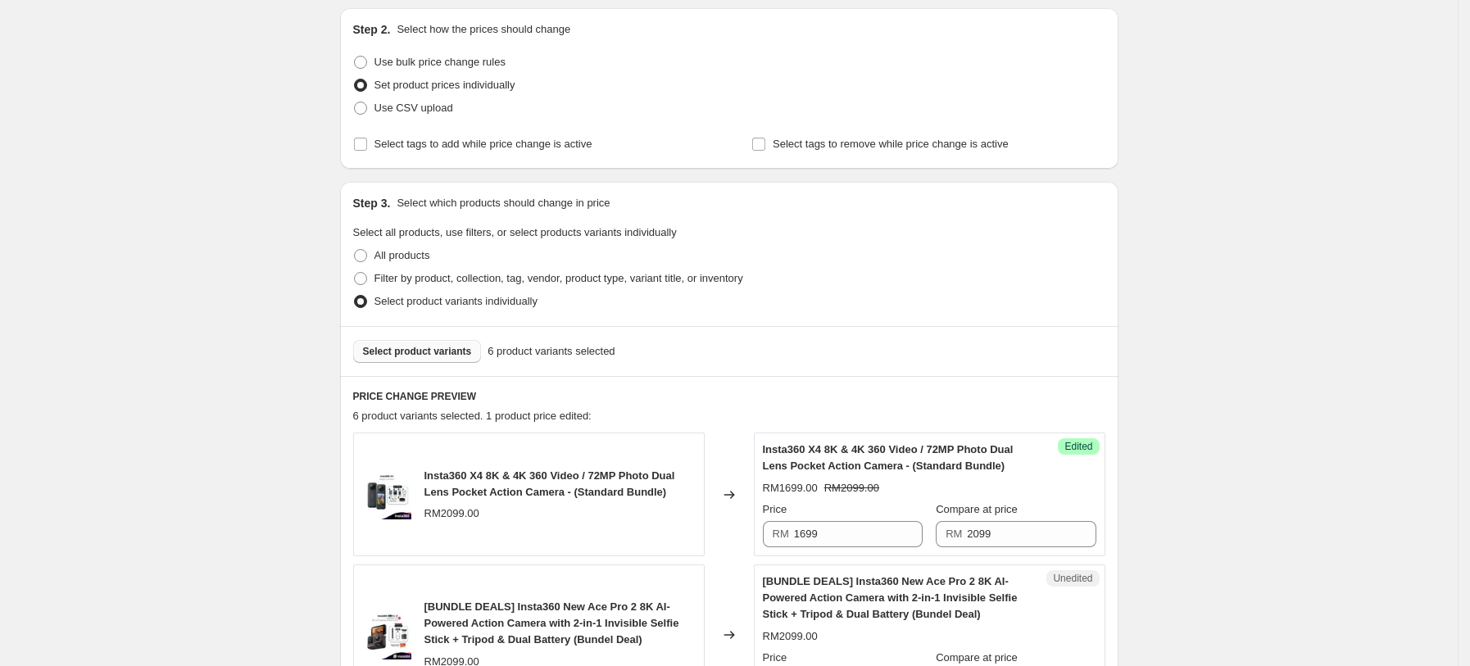
type input "2099"
click at [408, 355] on span "Select product variants" at bounding box center [417, 351] width 109 height 13
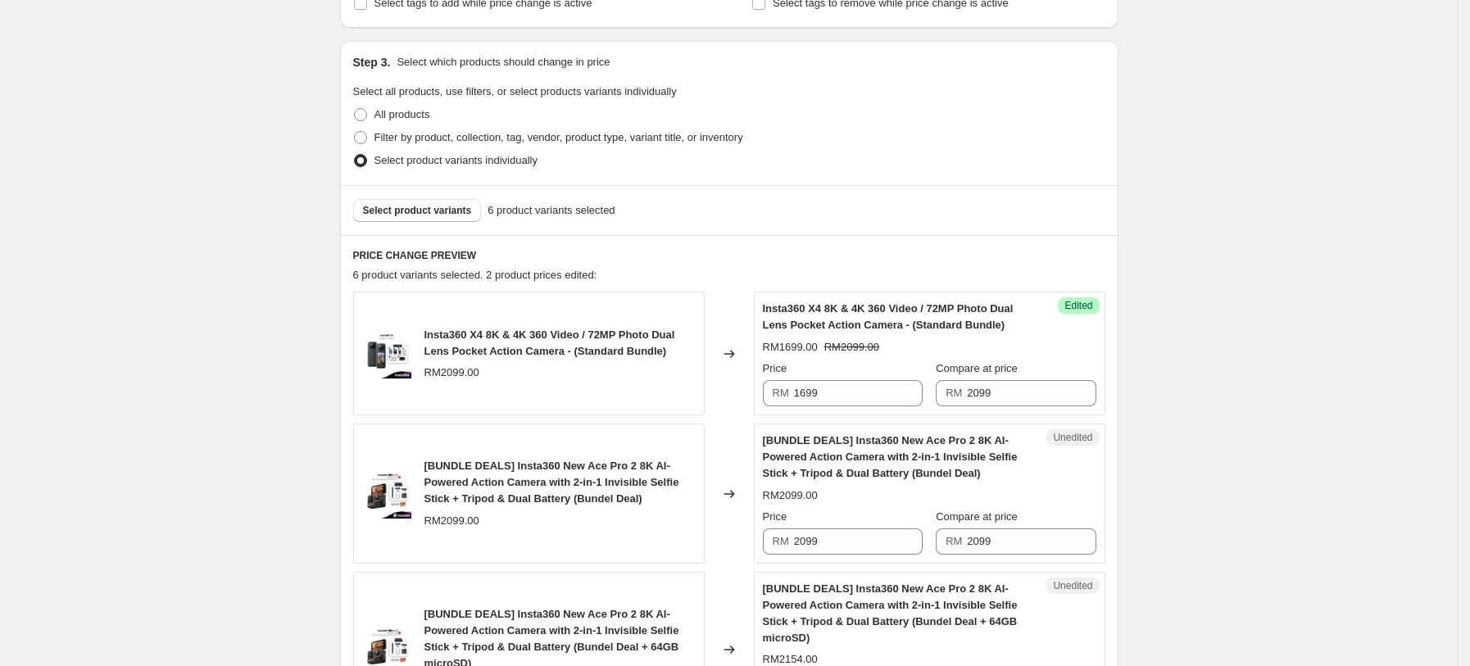
scroll to position [279, 0]
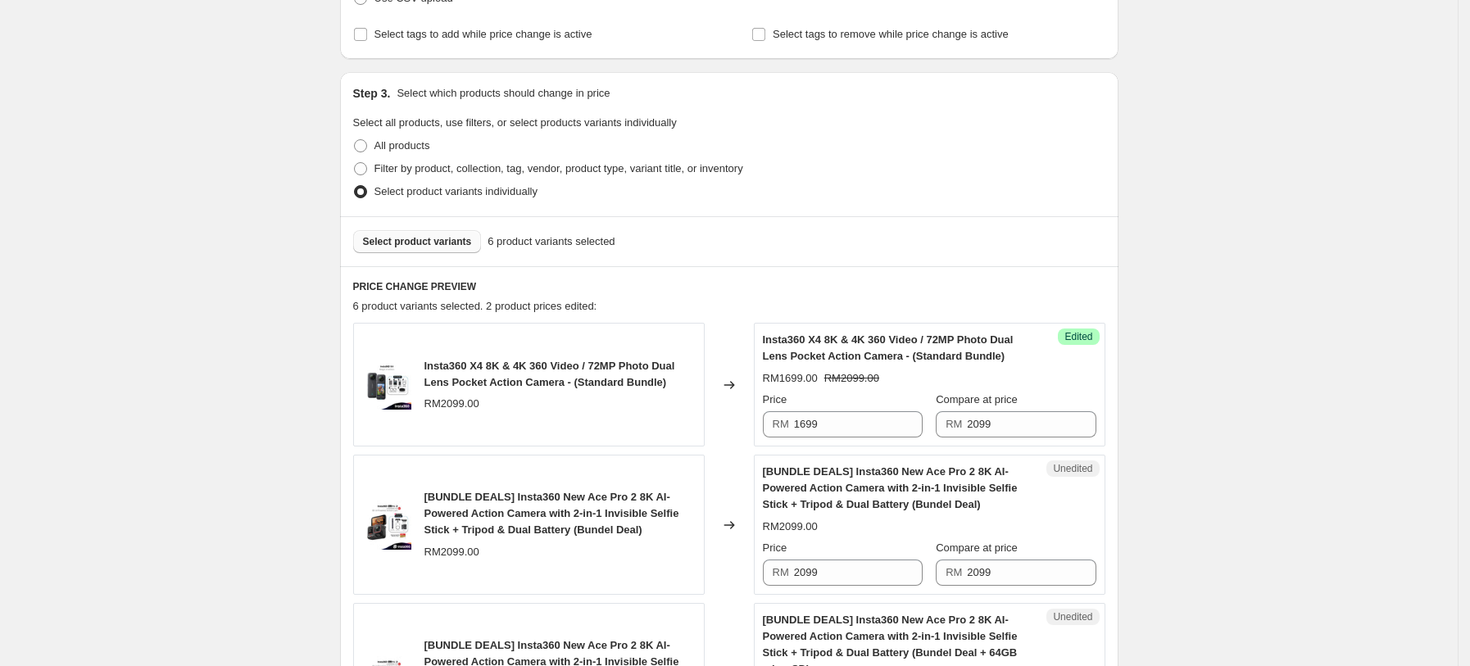
click at [473, 246] on button "Select product variants" at bounding box center [417, 241] width 129 height 23
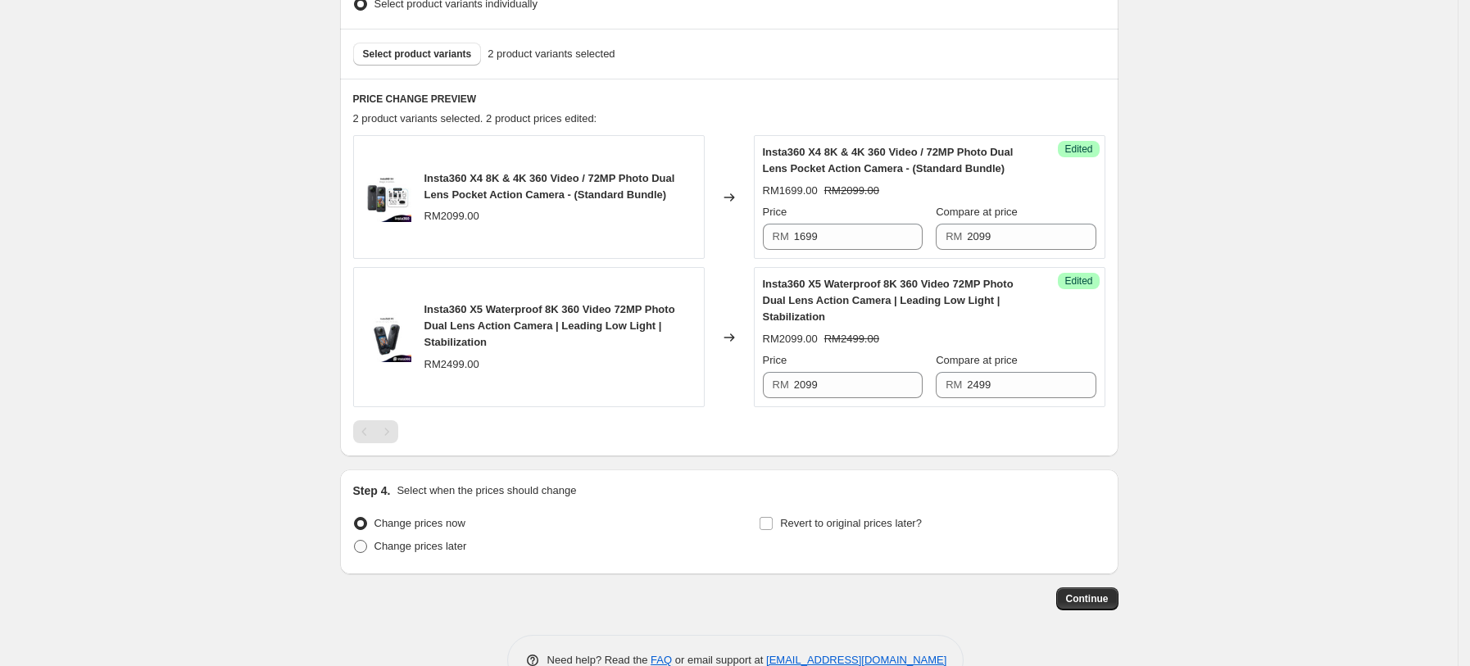
scroll to position [497, 0]
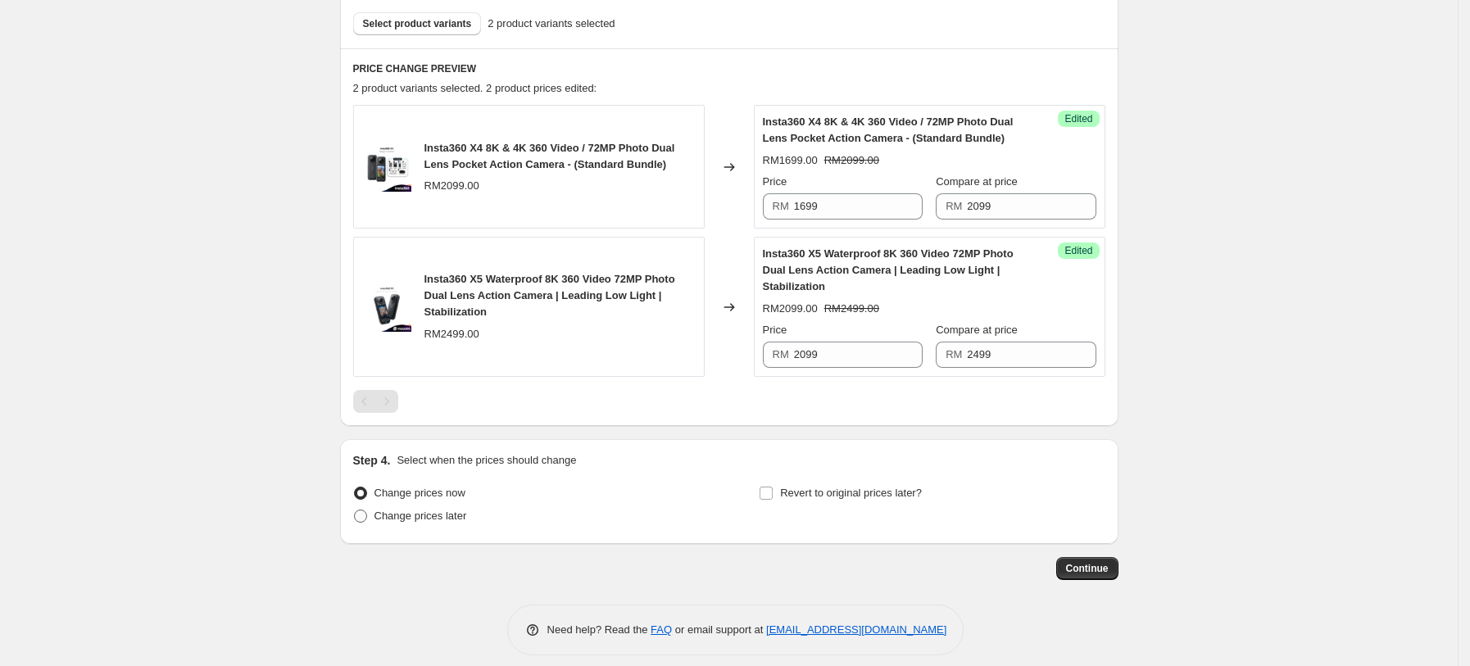
click at [366, 526] on label "Change prices later" at bounding box center [410, 516] width 114 height 23
click at [355, 511] on input "Change prices later" at bounding box center [354, 510] width 1 height 1
radio input "true"
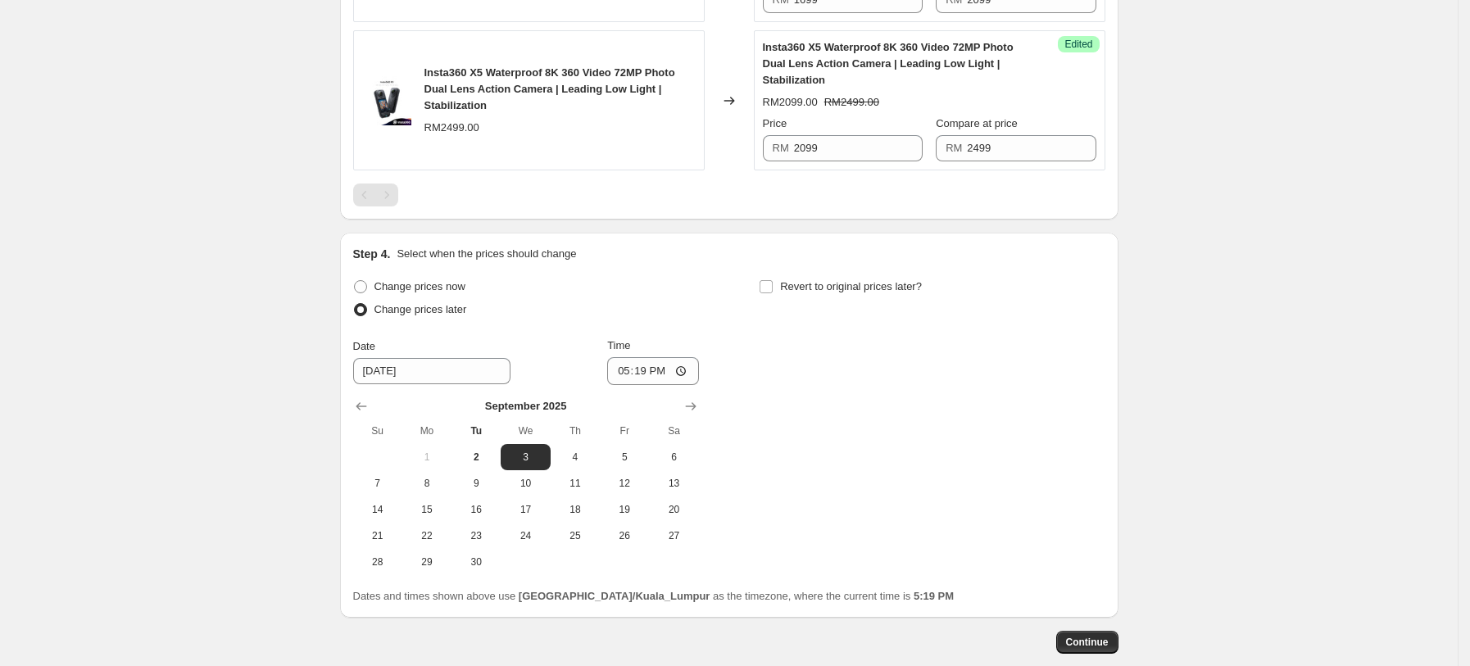
scroll to position [715, 0]
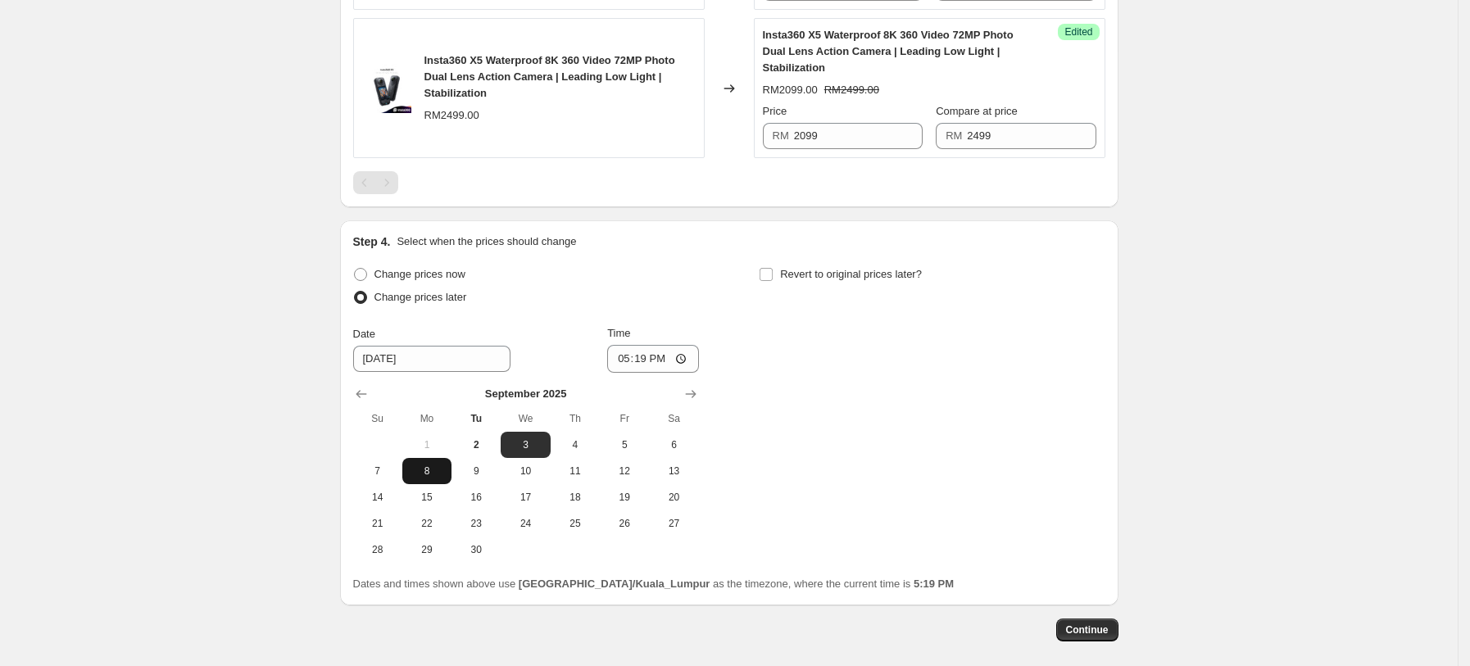
click at [416, 472] on span "8" at bounding box center [427, 471] width 36 height 13
type input "9/8/2025"
click at [626, 364] on input "17:19" at bounding box center [653, 359] width 92 height 28
click at [690, 355] on input "17:19" at bounding box center [653, 359] width 92 height 28
type input "00:01"
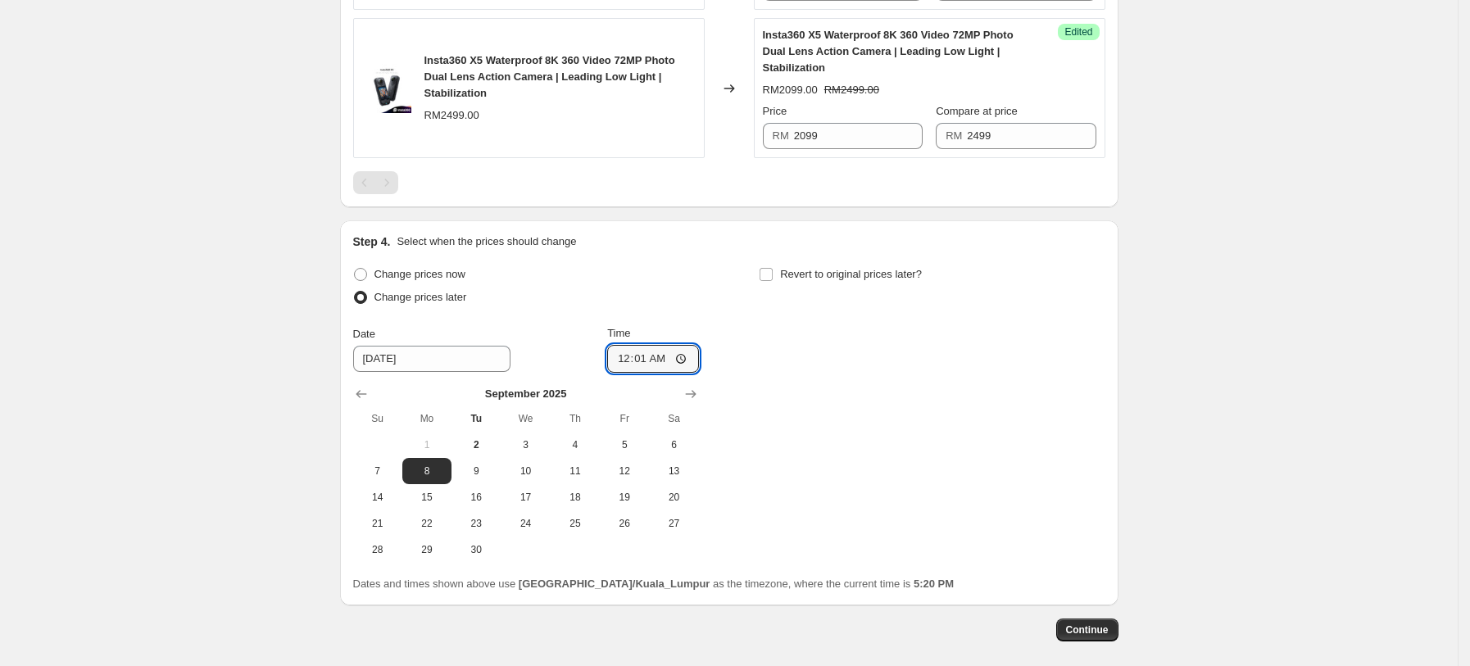
click at [889, 469] on div "Change prices now Change prices later Date 9/8/2025 Time 00:01 September 2025 S…" at bounding box center [729, 413] width 752 height 300
click at [784, 284] on label "Revert to original prices later?" at bounding box center [840, 274] width 163 height 23
click at [773, 281] on input "Revert to original prices later?" at bounding box center [766, 274] width 13 height 13
checkbox input "true"
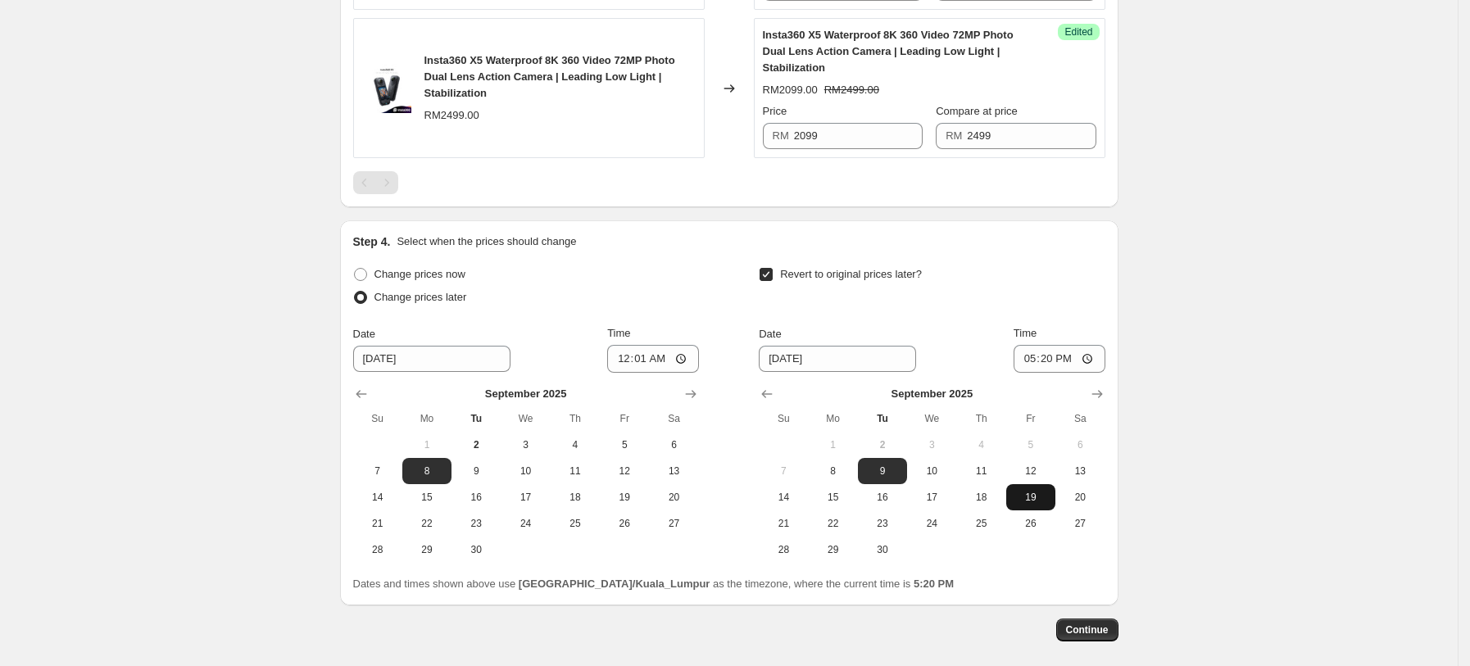
click at [1016, 493] on button "19" at bounding box center [1030, 497] width 49 height 26
type input "9/19/2025"
click at [1033, 364] on input "17:20" at bounding box center [1060, 359] width 92 height 28
click at [1095, 359] on input "17:20" at bounding box center [1060, 359] width 92 height 28
type input "23:59"
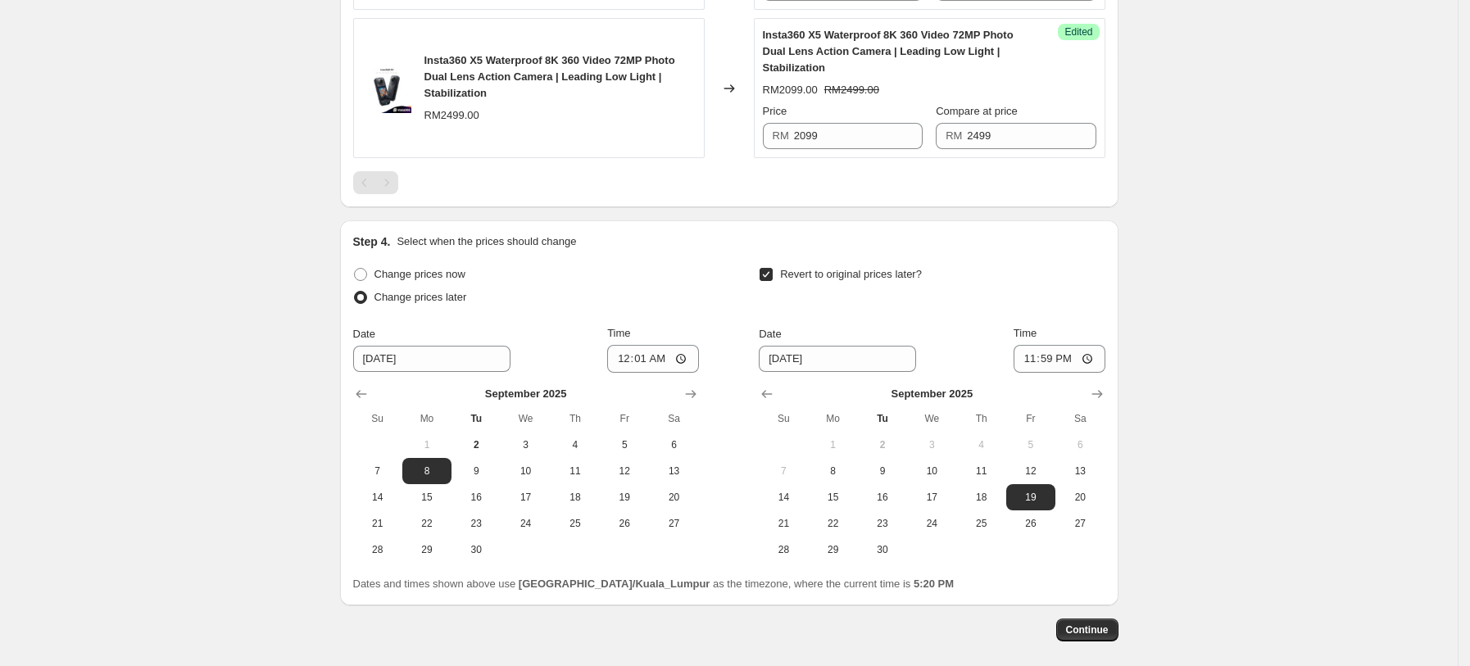
click at [1210, 372] on div "Create new price change job. This page is ready Create new price change job Dra…" at bounding box center [729, 13] width 1458 height 1457
click at [1095, 636] on span "Continue" at bounding box center [1087, 630] width 43 height 13
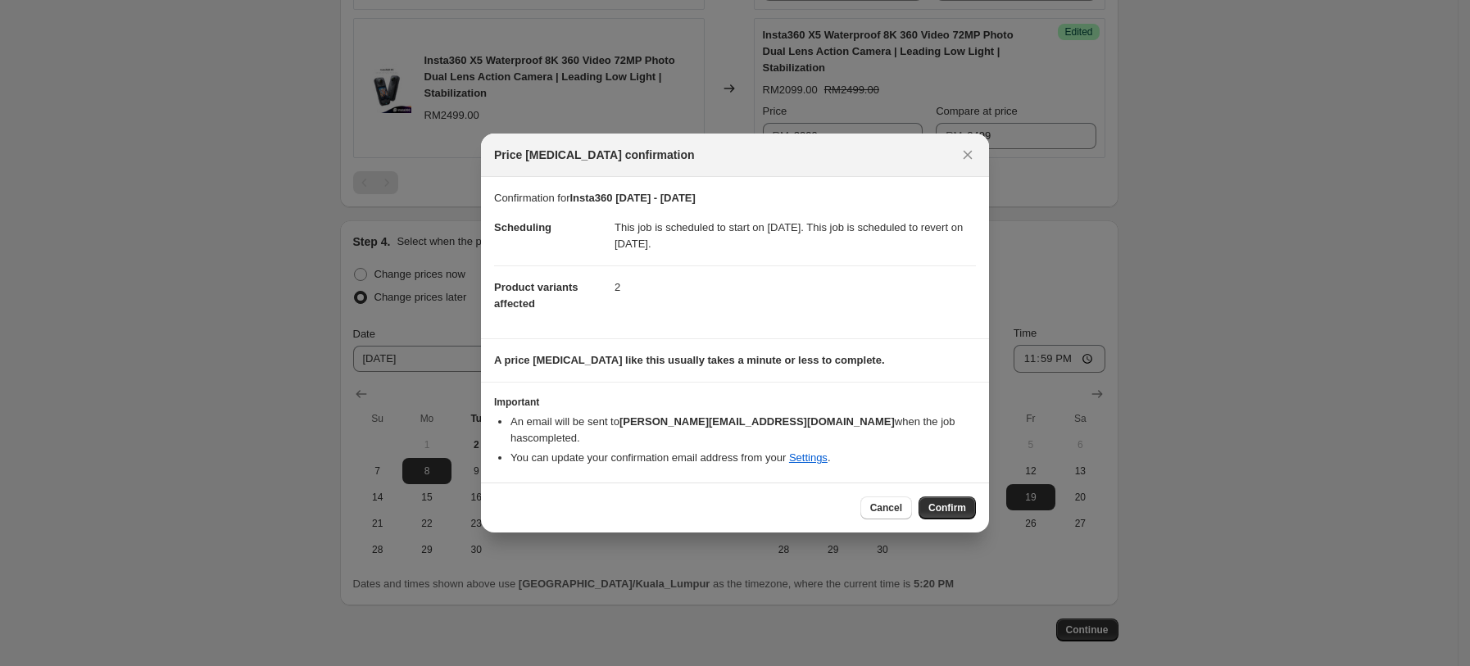
drag, startPoint x: 938, startPoint y: 490, endPoint x: 924, endPoint y: 489, distance: 14.8
click at [938, 497] on button "Confirm" at bounding box center [947, 508] width 57 height 23
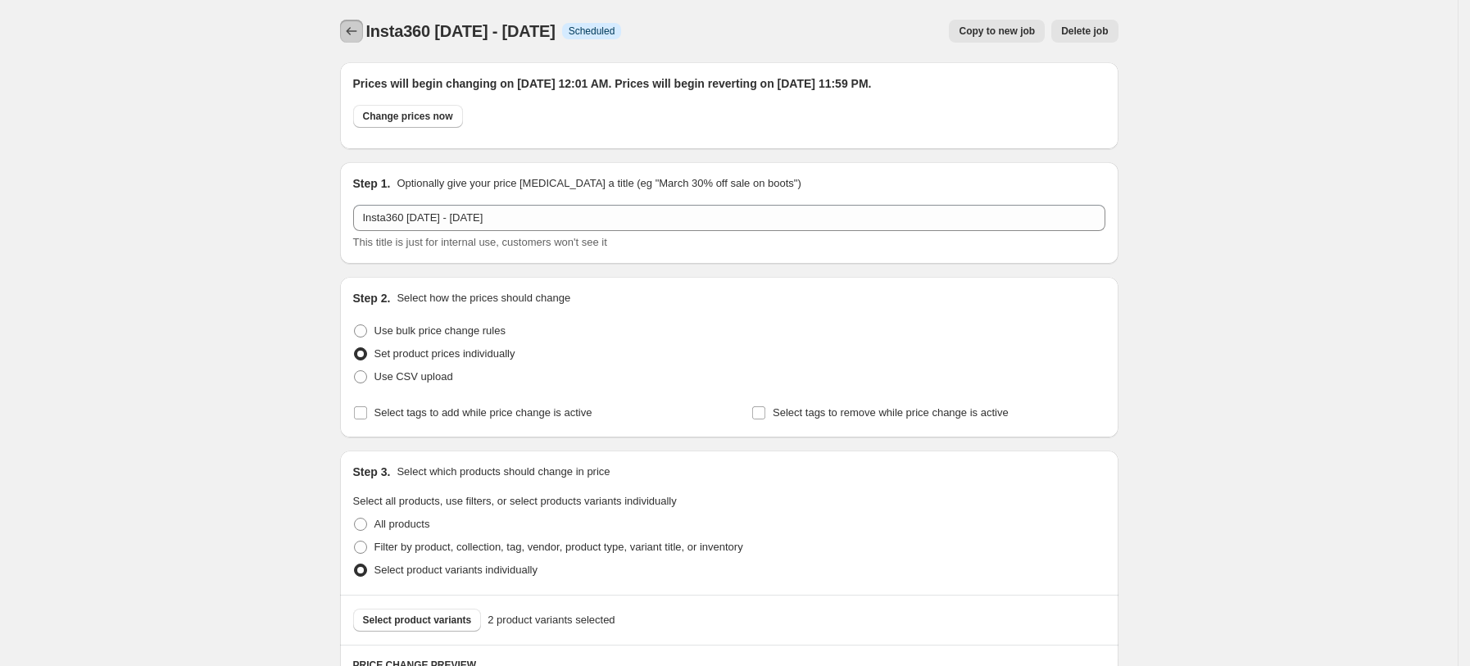
click at [360, 35] on icon "Price change jobs" at bounding box center [351, 31] width 16 height 16
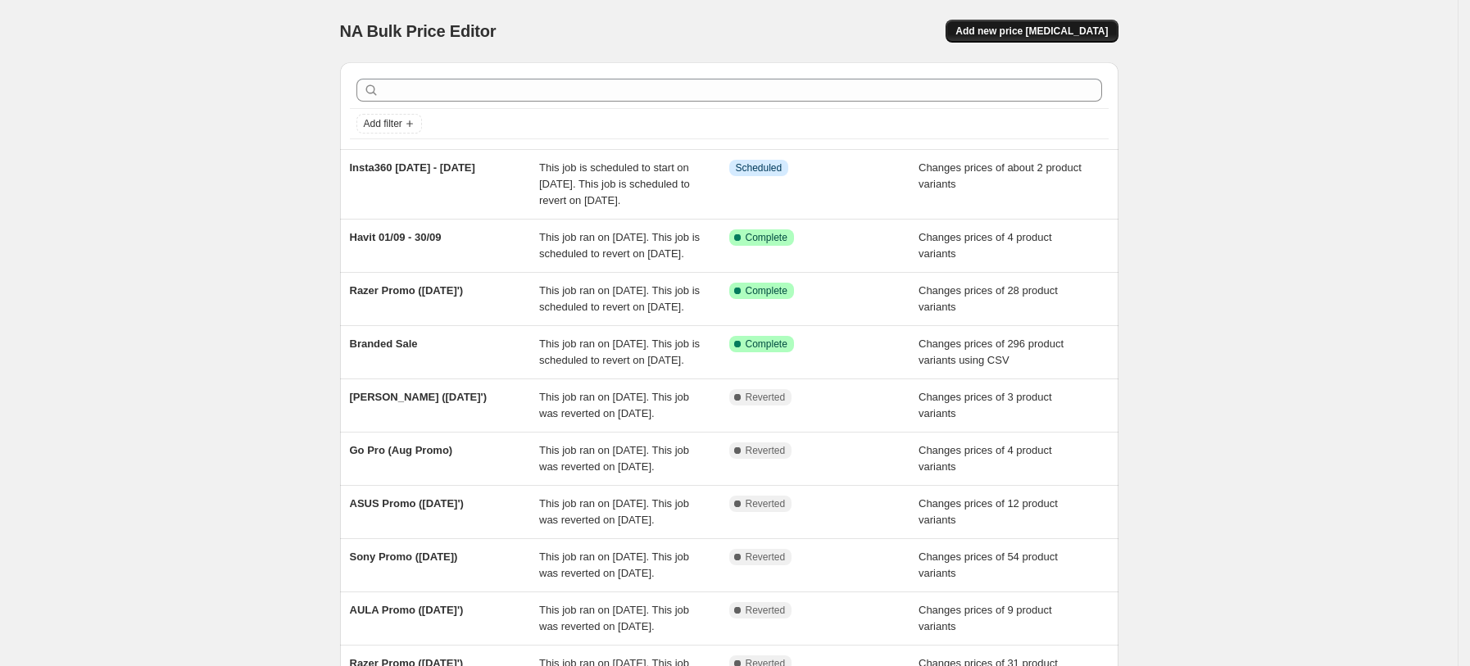
click at [1059, 38] on button "Add new price change job" at bounding box center [1032, 31] width 172 height 23
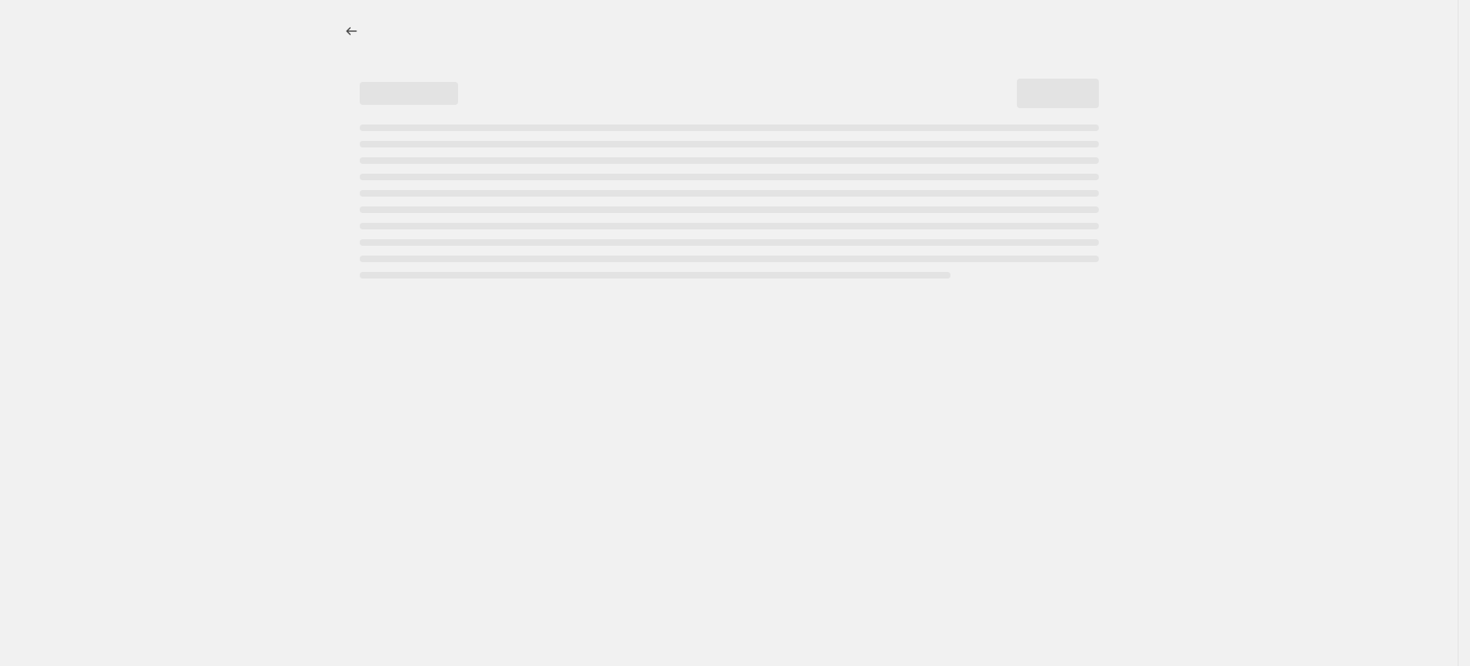
select select "percentage"
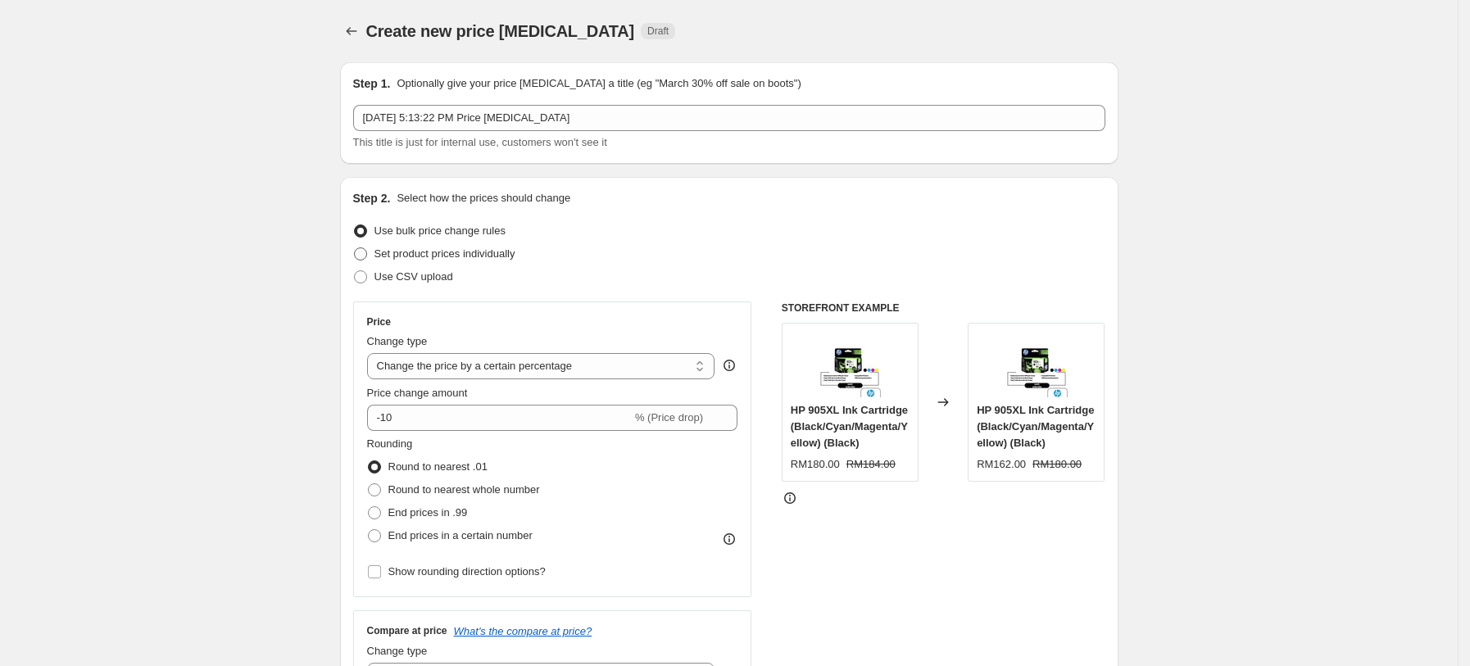
click at [424, 257] on span "Set product prices individually" at bounding box center [445, 254] width 141 height 12
click at [355, 248] on input "Set product prices individually" at bounding box center [354, 248] width 1 height 1
radio input "true"
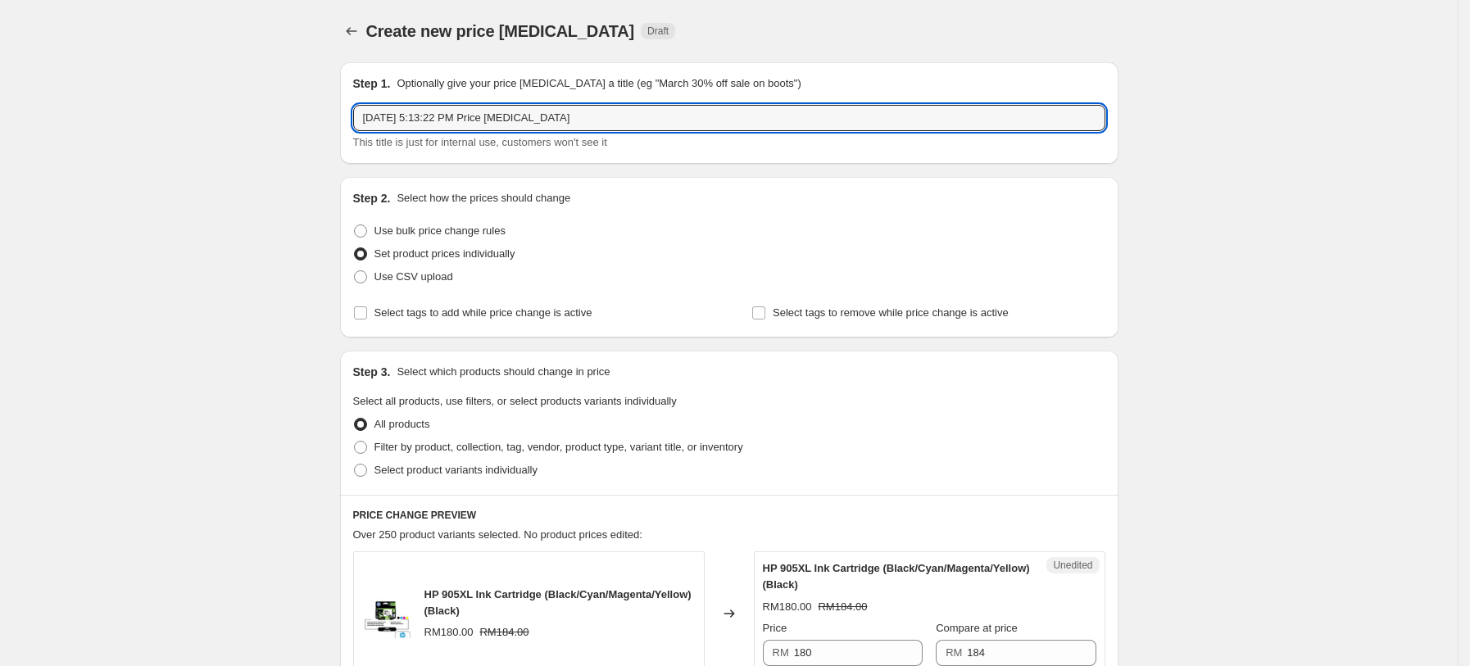
drag, startPoint x: 609, startPoint y: 119, endPoint x: 284, endPoint y: 131, distance: 324.8
type input "Go Pro Sep Promo"
click at [403, 466] on span "Select product variants individually" at bounding box center [456, 470] width 163 height 12
click at [355, 465] on input "Select product variants individually" at bounding box center [354, 464] width 1 height 1
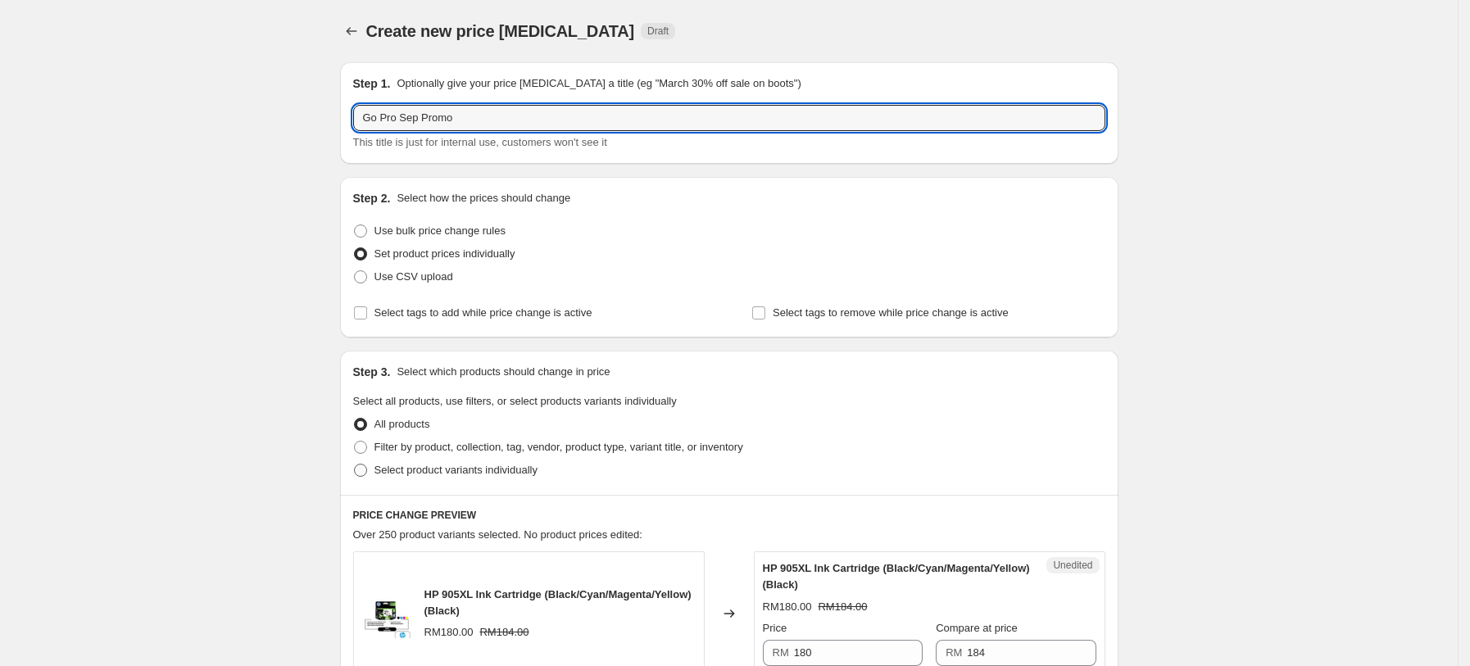
radio input "true"
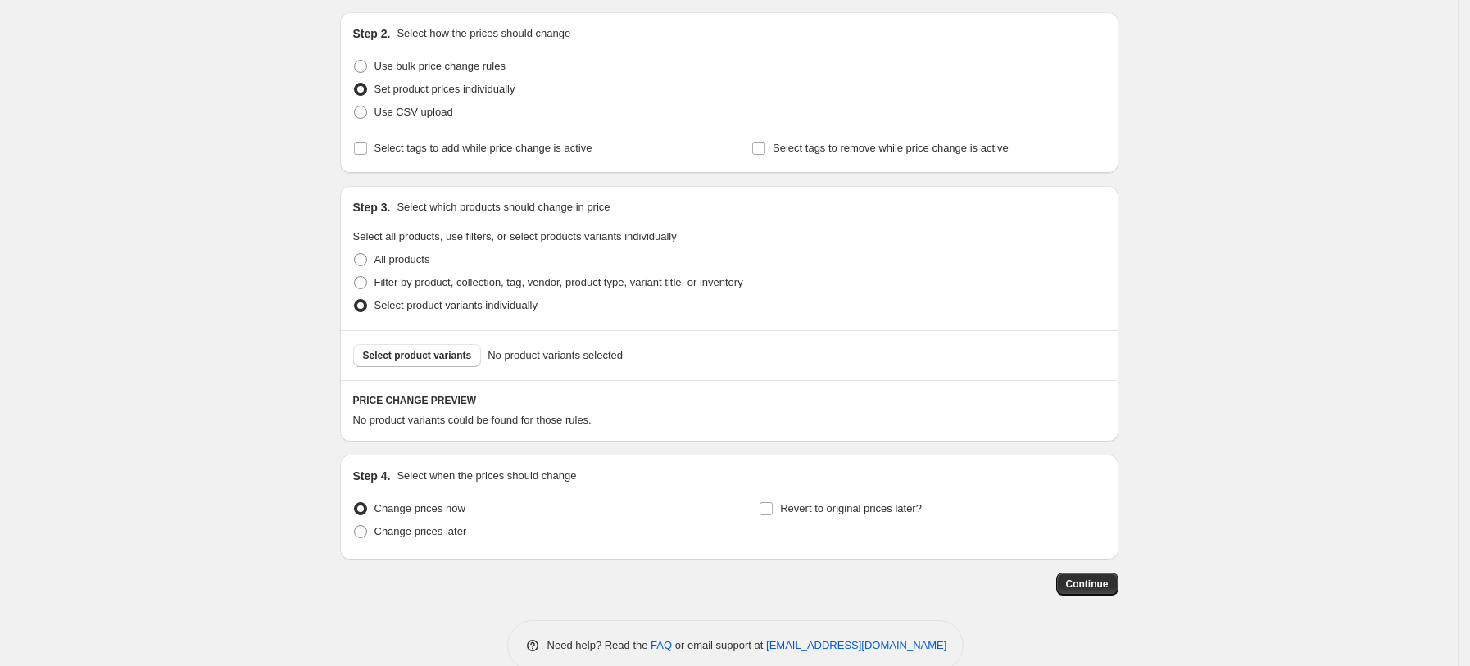
scroll to position [193, 0]
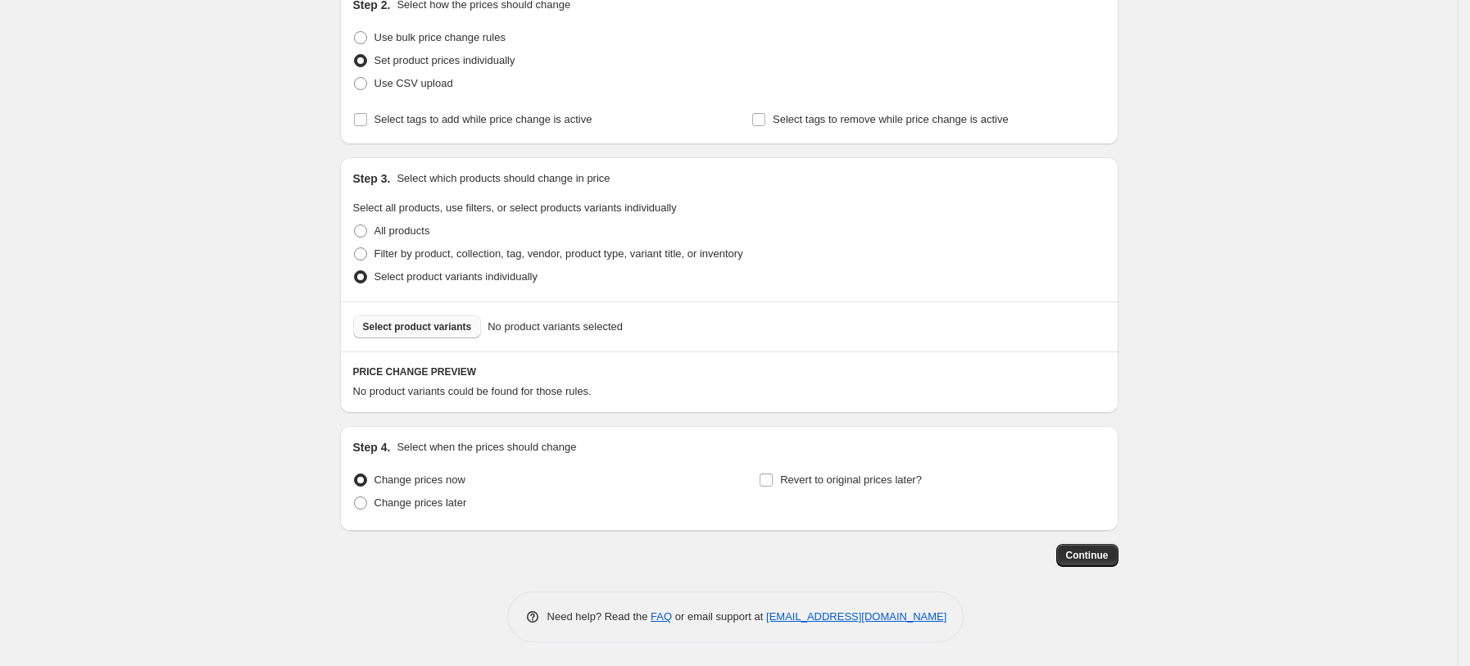
click at [448, 333] on span "Select product variants" at bounding box center [417, 326] width 109 height 13
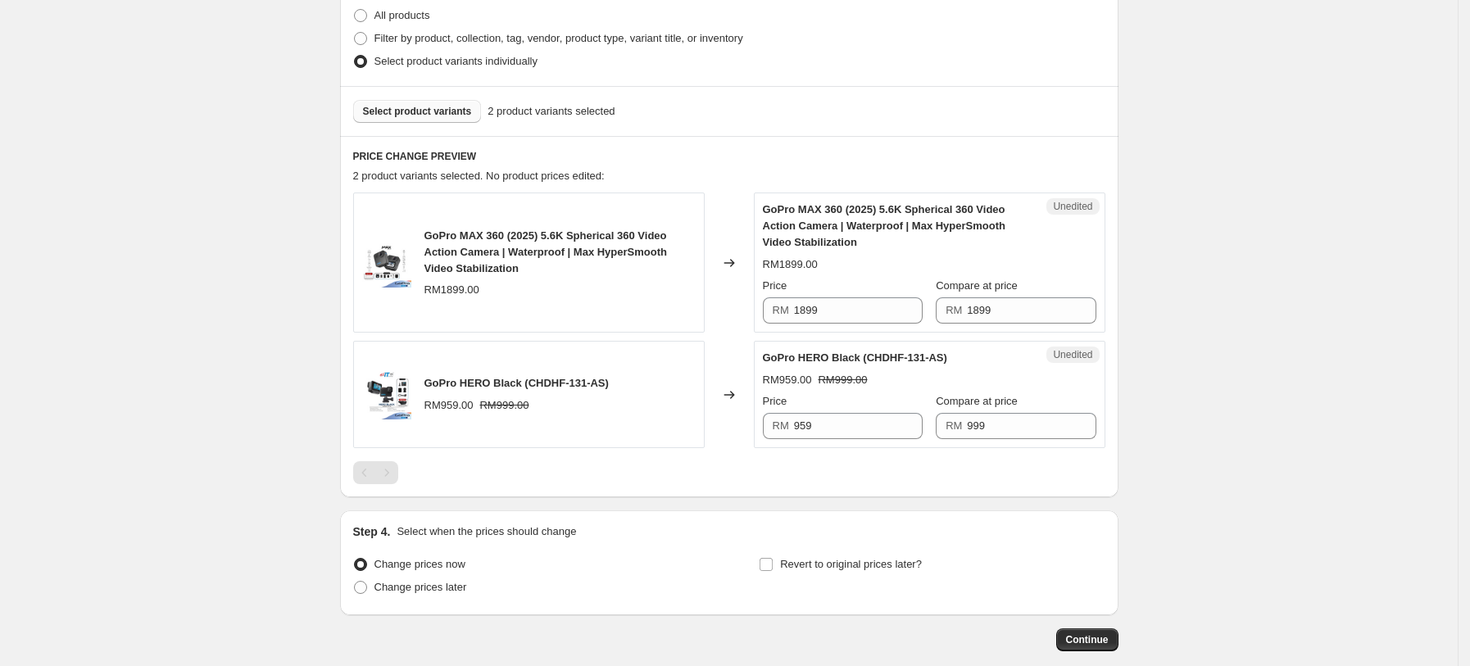
scroll to position [412, 0]
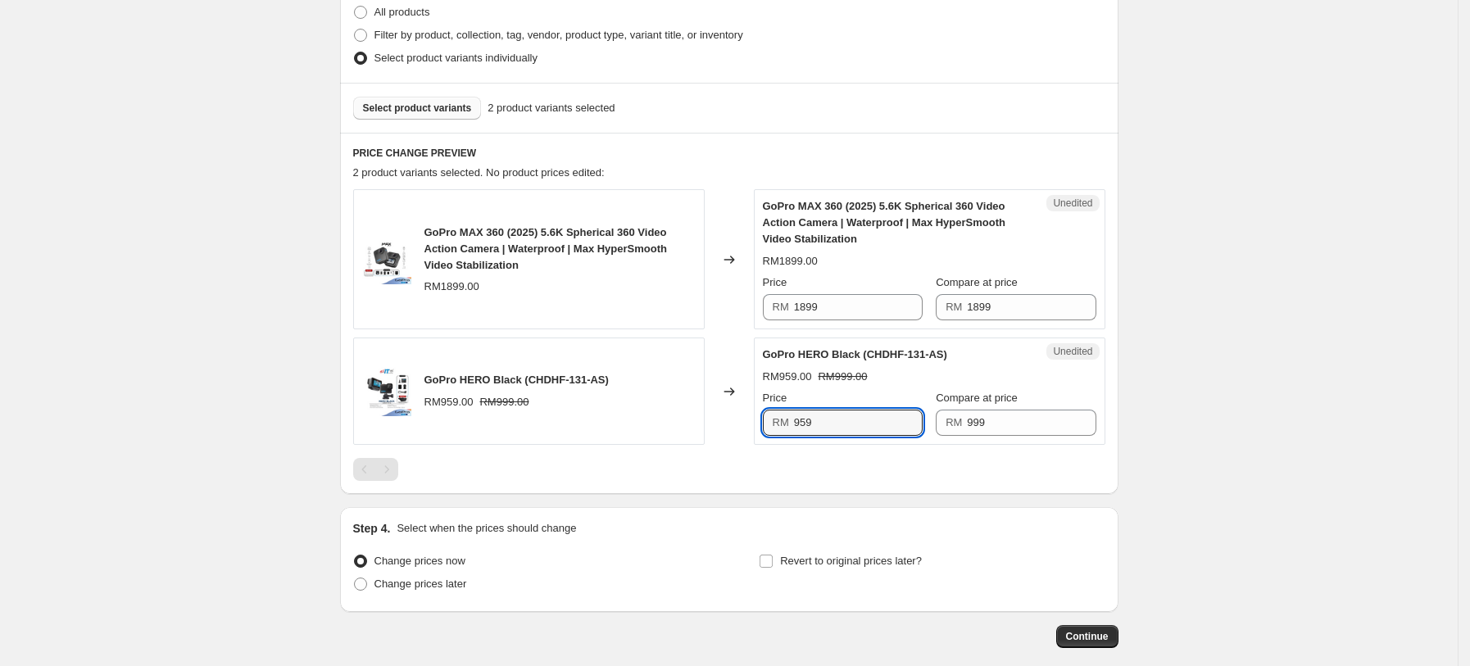
drag, startPoint x: 853, startPoint y: 417, endPoint x: 774, endPoint y: 418, distance: 79.5
click at [774, 418] on div "RM 959" at bounding box center [843, 423] width 160 height 26
type input "699"
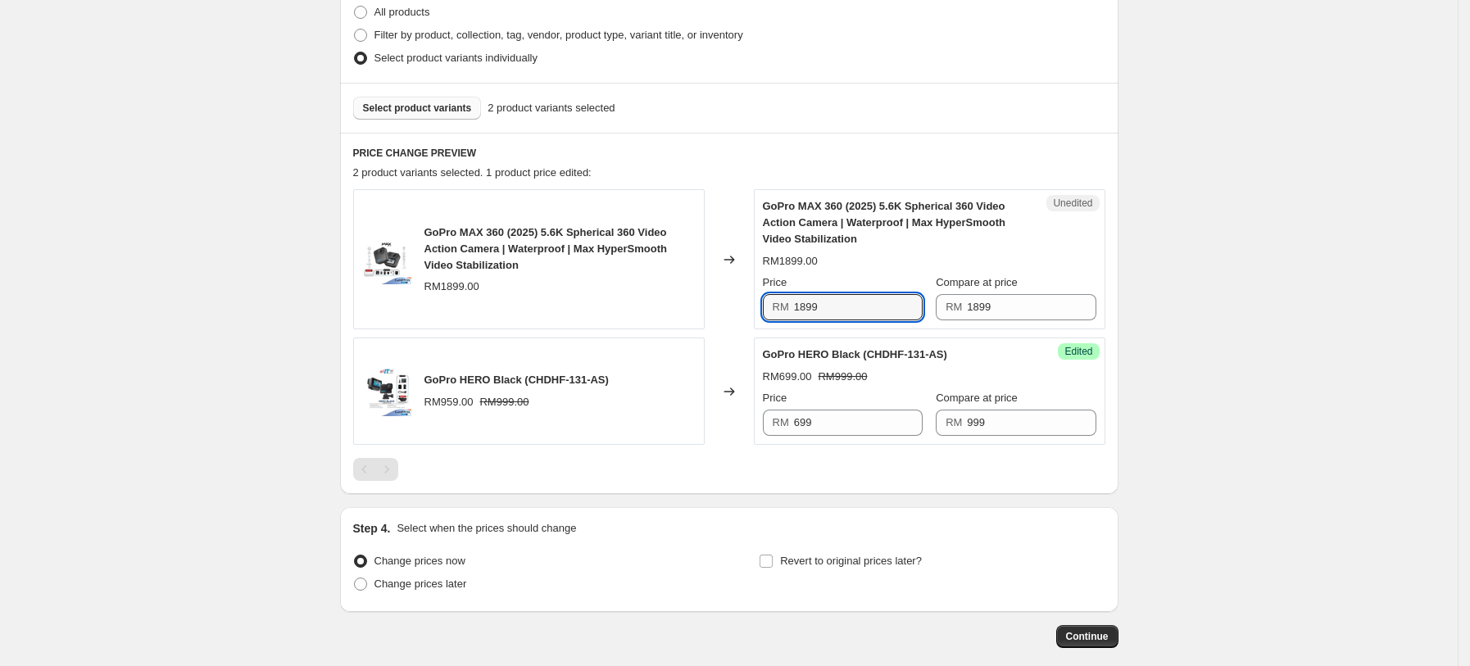
drag, startPoint x: 841, startPoint y: 307, endPoint x: 766, endPoint y: 324, distance: 76.5
click at [770, 337] on div "GoPro MAX 360 (2025) 5.6K Spherical 360 Video Action Camera | Waterproof | Max …" at bounding box center [729, 317] width 752 height 256
type input "1599"
click at [773, 560] on input "Revert to original prices later?" at bounding box center [766, 561] width 13 height 13
checkbox input "true"
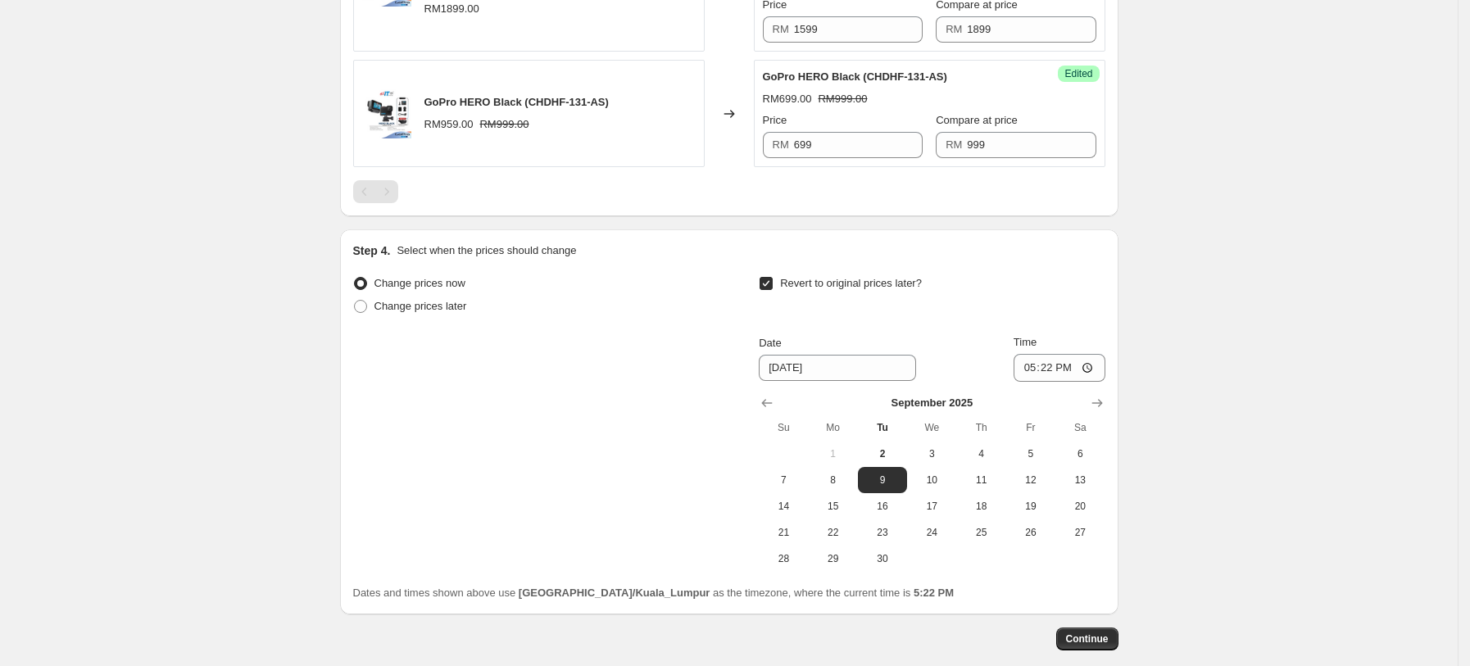
scroll to position [740, 0]
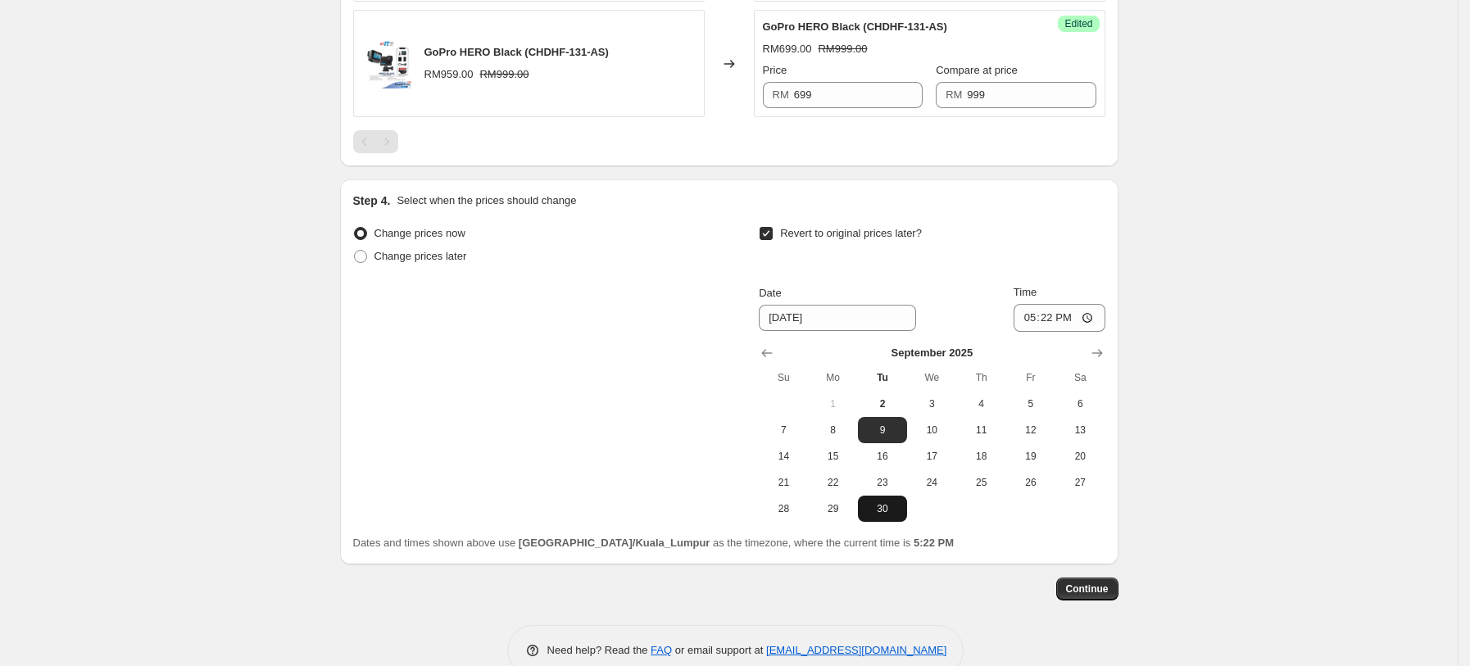
click at [873, 511] on span "30" at bounding box center [883, 508] width 36 height 13
type input "9/30/2025"
click at [1095, 316] on input "17:22" at bounding box center [1060, 318] width 92 height 28
type input "23:59"
click at [1090, 258] on div "Revert to original prices later?" at bounding box center [932, 246] width 346 height 49
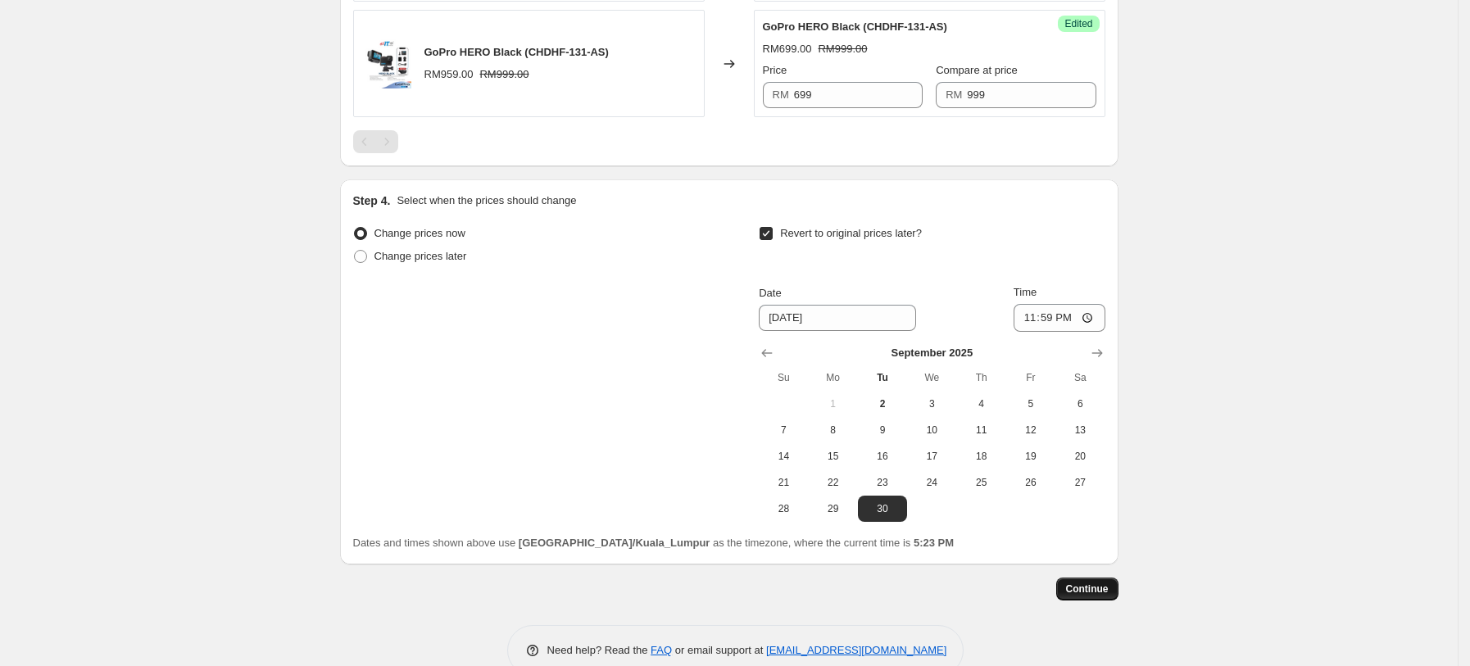
click at [1090, 584] on span "Continue" at bounding box center [1087, 589] width 43 height 13
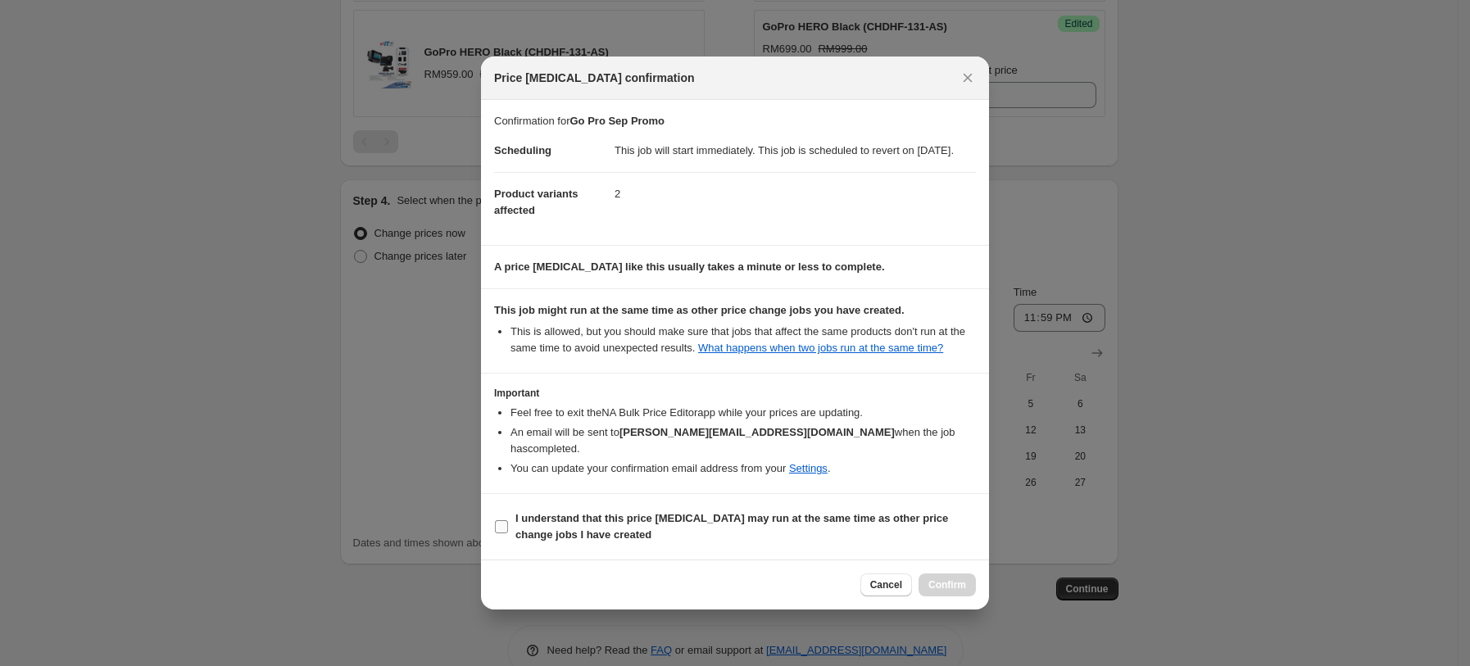
click at [495, 529] on input "I understand that this price change job may run at the same time as other price…" at bounding box center [501, 526] width 13 height 13
checkbox input "true"
click at [948, 585] on span "Confirm" at bounding box center [948, 585] width 38 height 13
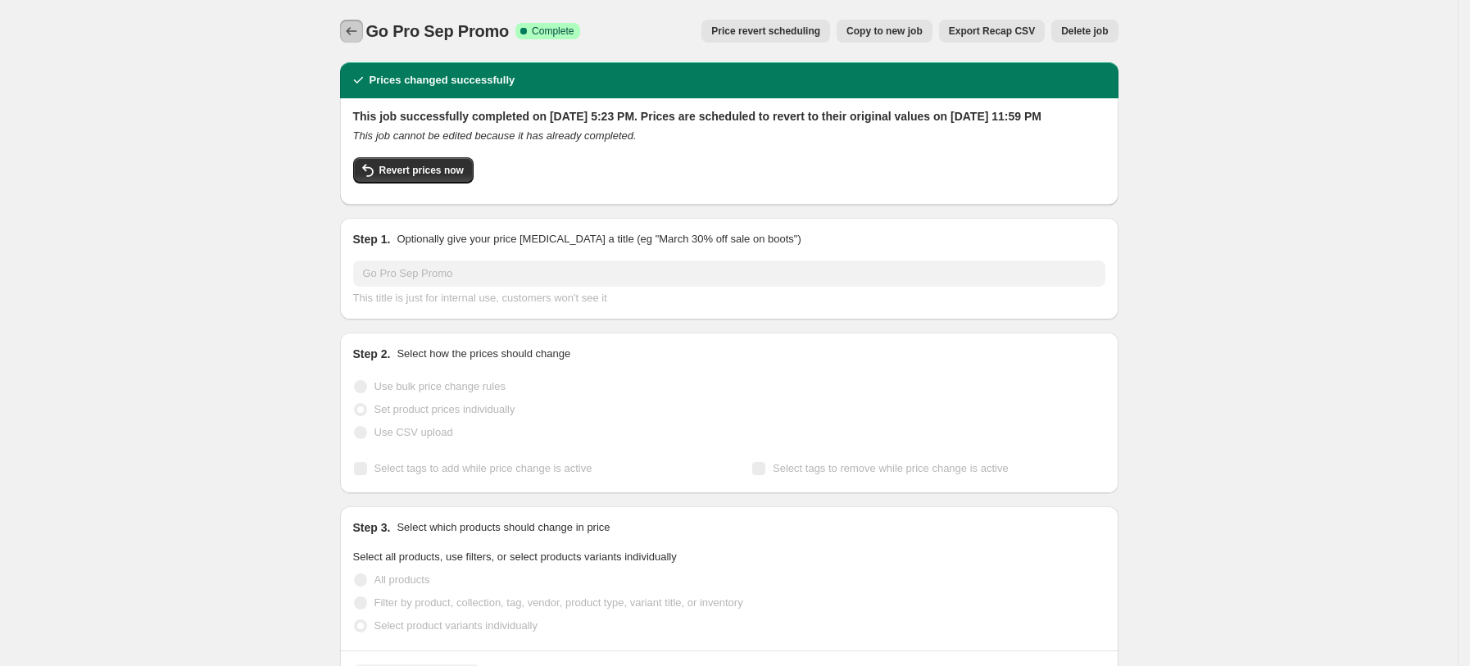
click at [348, 35] on icon "Price change jobs" at bounding box center [351, 31] width 16 height 16
